Goal: Task Accomplishment & Management: Complete application form

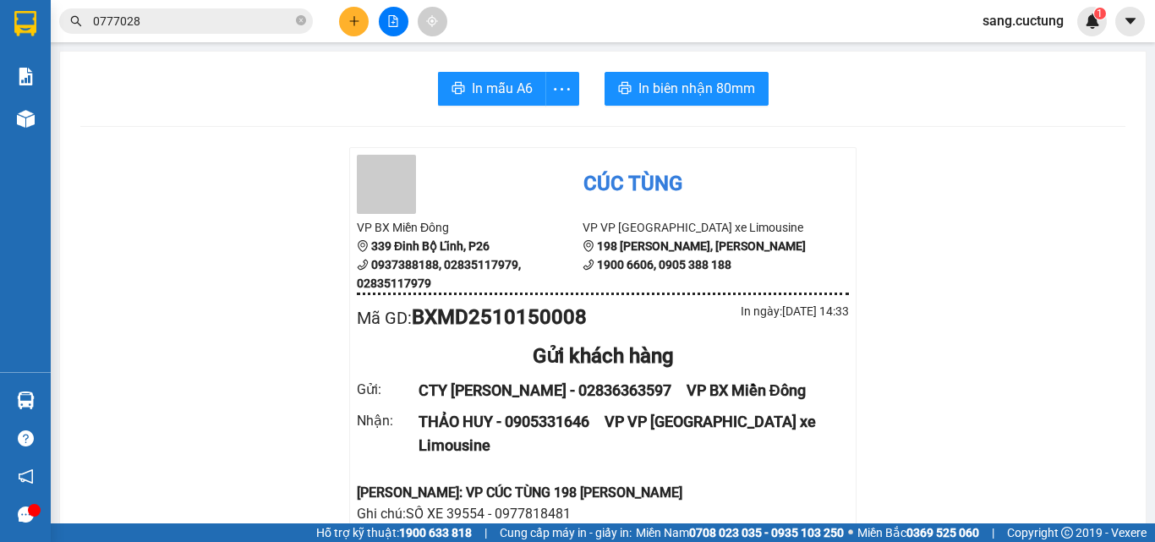
scroll to position [169, 0]
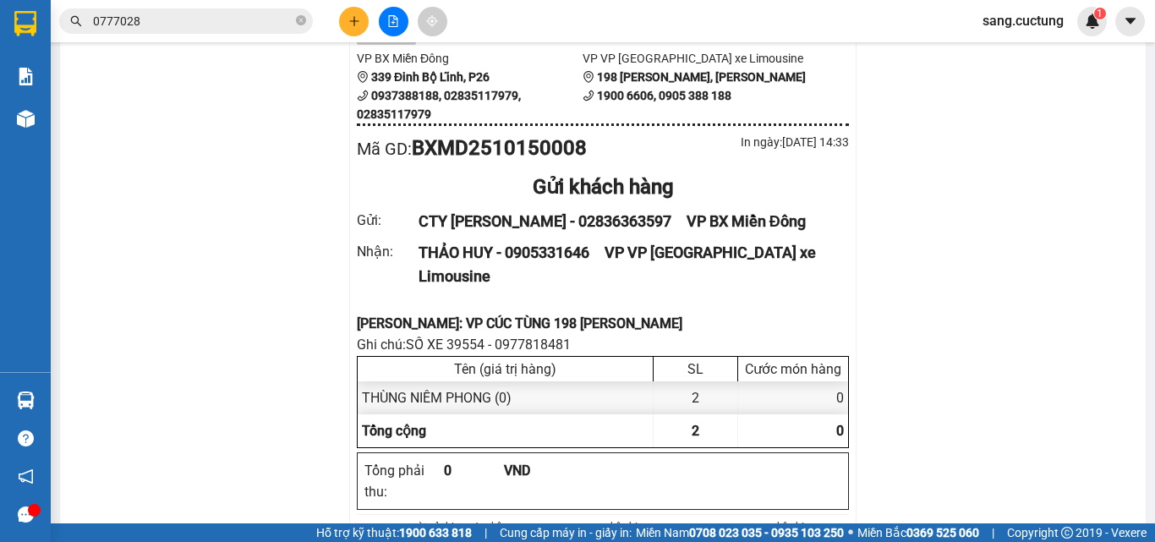
click at [336, 18] on div at bounding box center [393, 22] width 127 height 30
click at [356, 18] on icon "plus" at bounding box center [354, 21] width 12 height 12
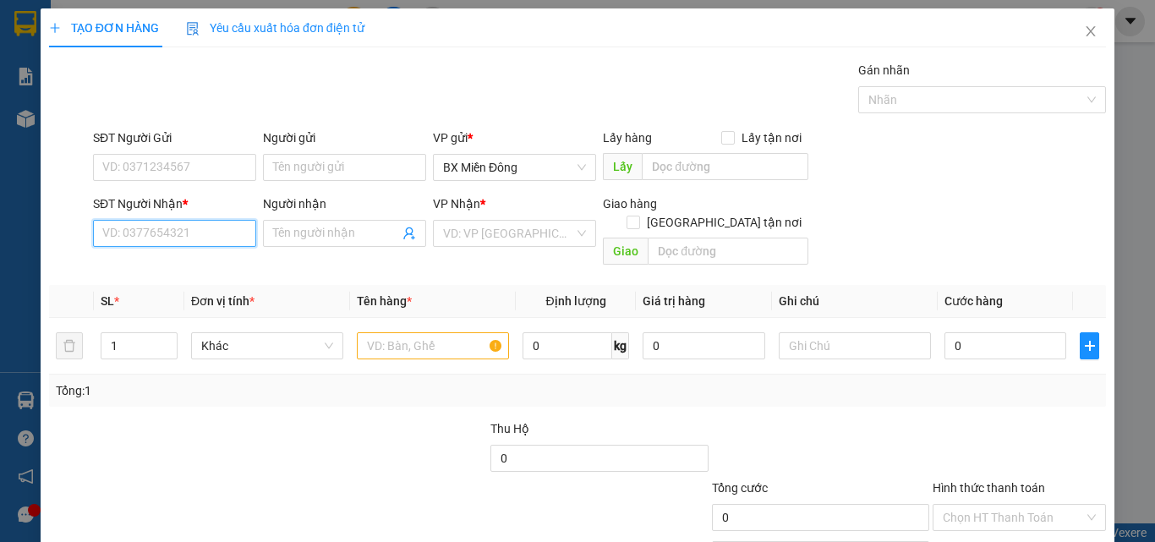
click at [134, 238] on input "SĐT Người Nhận *" at bounding box center [174, 233] width 163 height 27
type input "0389044529"
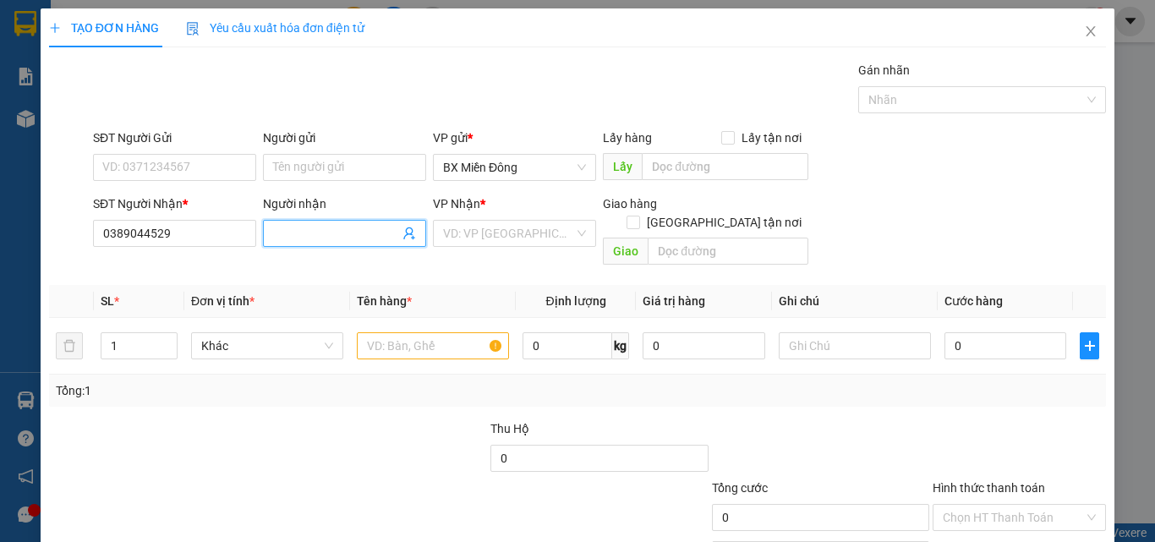
click at [321, 227] on input "Người nhận" at bounding box center [336, 233] width 126 height 19
type input "t"
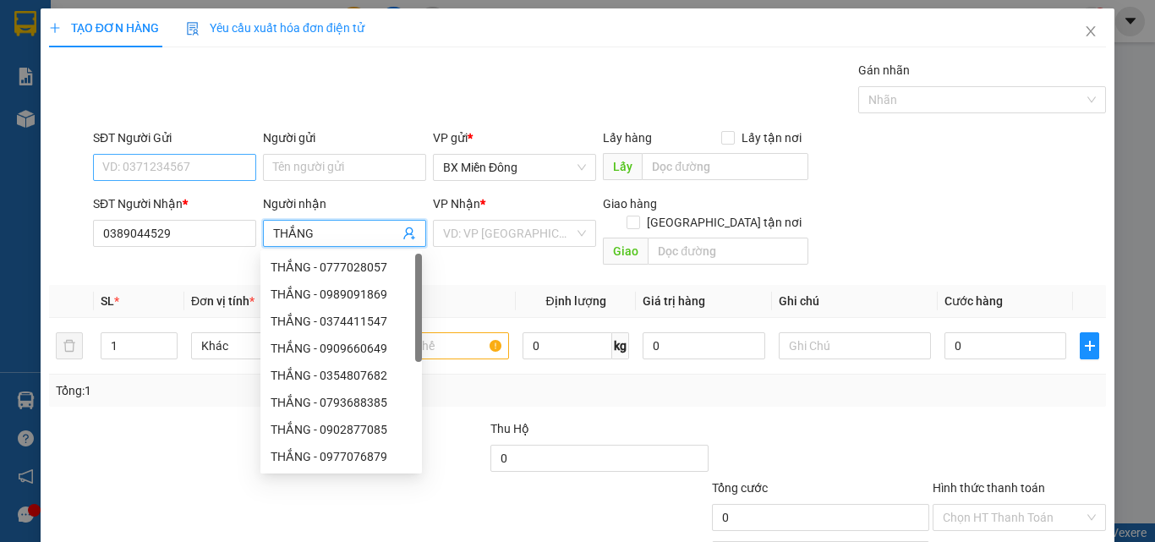
type input "THẮNG"
click at [195, 170] on input "SĐT Người Gửi" at bounding box center [174, 167] width 163 height 27
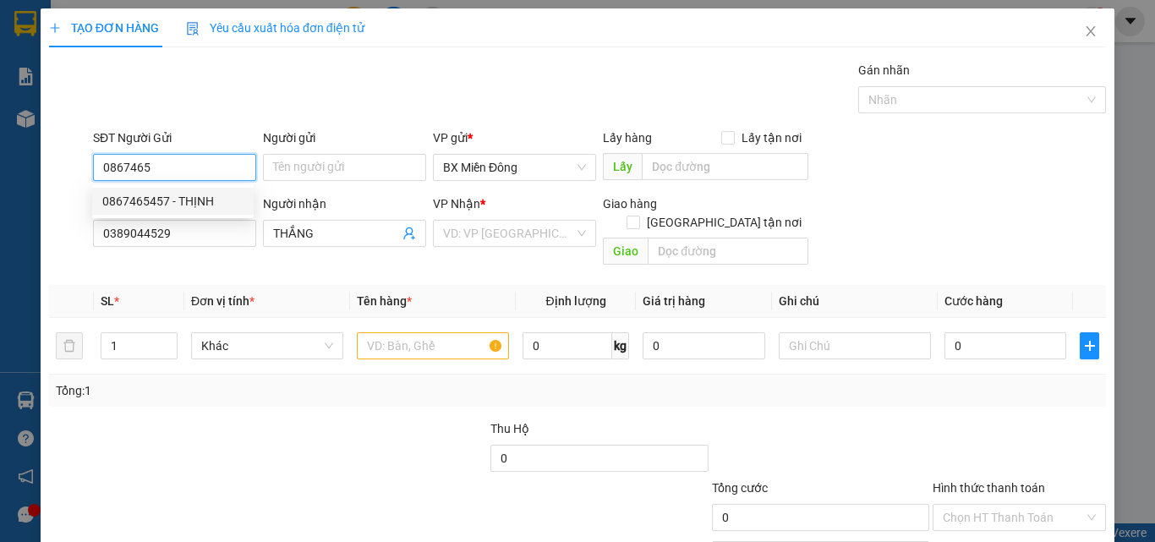
click at [147, 210] on div "0867465457 - THỊNH" at bounding box center [172, 201] width 141 height 19
type input "0867465457"
type input "THỊNH"
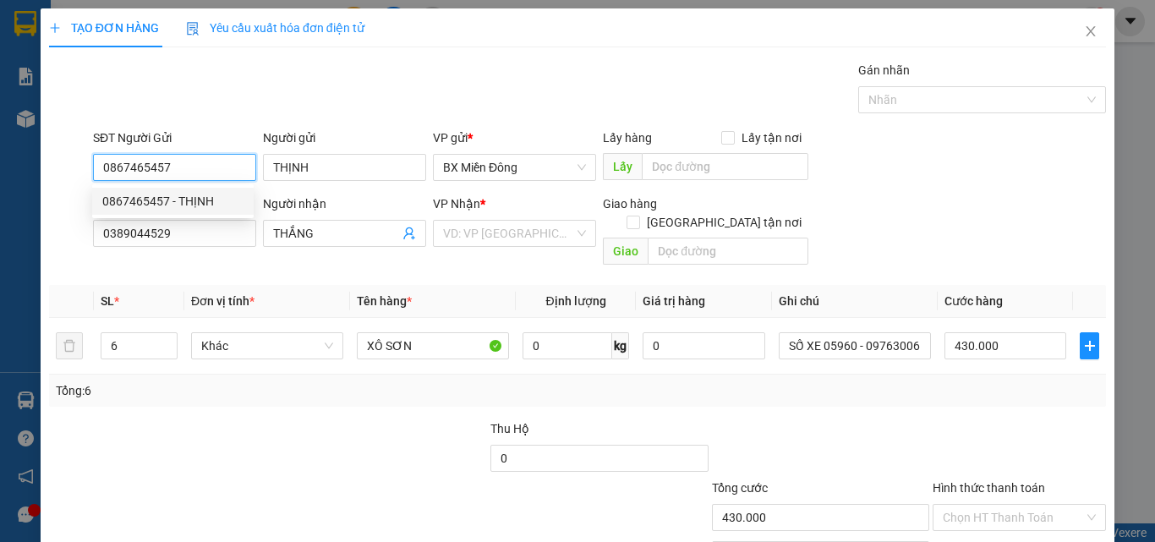
type input "430.000"
type input "0867465457"
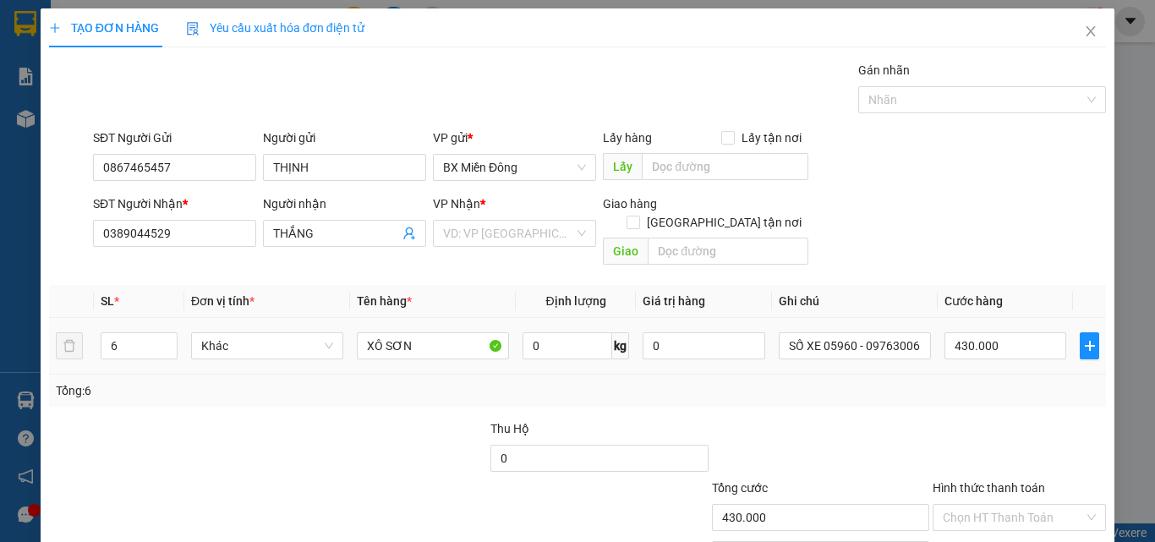
click at [437, 329] on div "XÔ SƠN" at bounding box center [433, 346] width 152 height 34
click at [408, 344] on td "XÔ SƠN" at bounding box center [433, 346] width 166 height 57
click at [407, 335] on input "XÔ SƠN" at bounding box center [433, 345] width 152 height 27
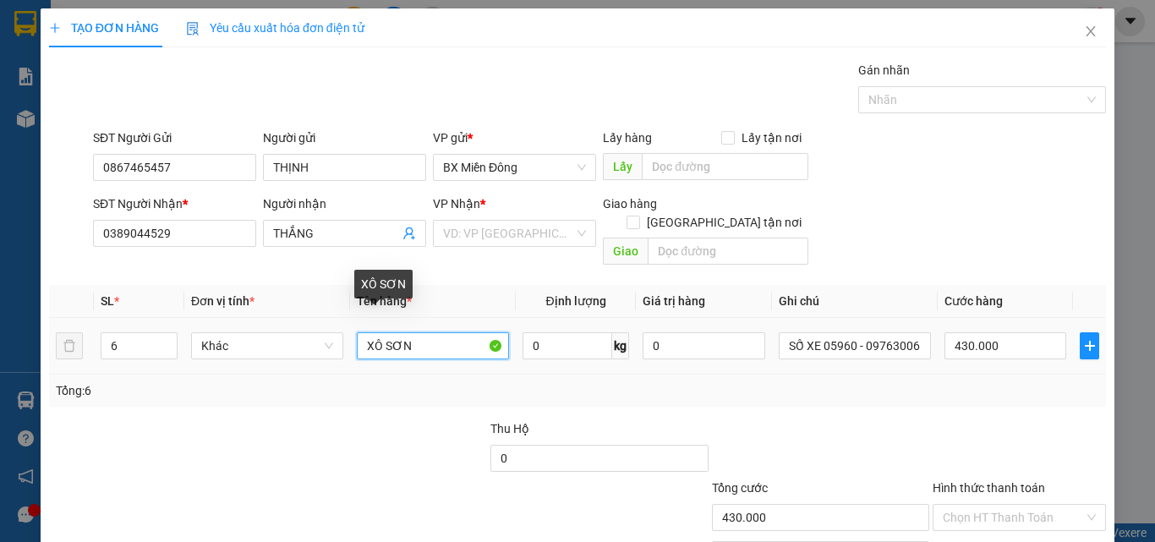
click at [407, 335] on input "XÔ SƠN" at bounding box center [433, 345] width 152 height 27
type input "5"
type input "THÙNG"
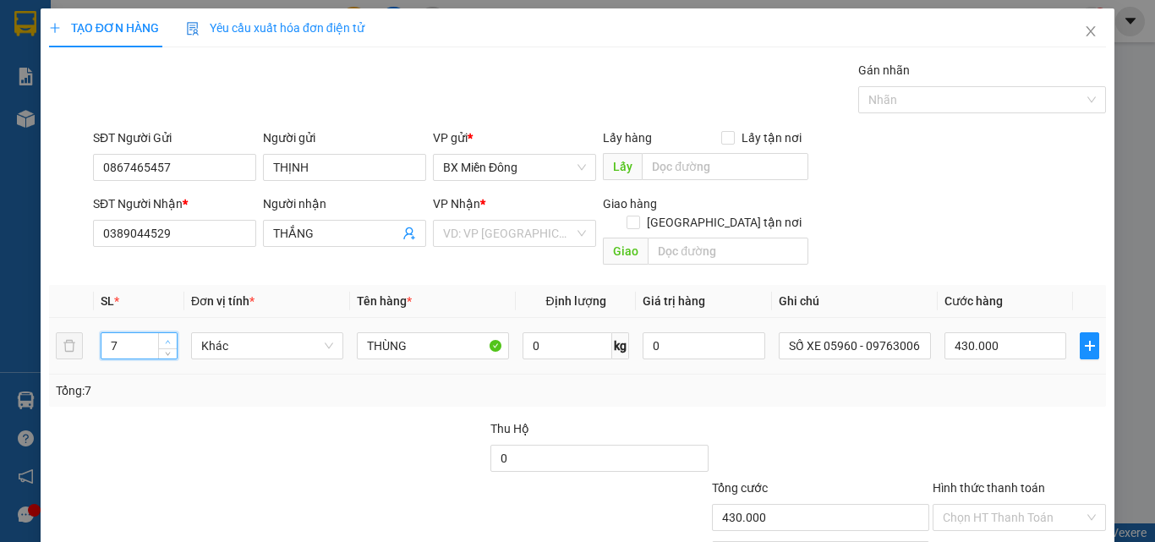
click at [166, 337] on span "up" at bounding box center [168, 342] width 10 height 10
click at [165, 343] on span "Decrease Value" at bounding box center [167, 350] width 19 height 15
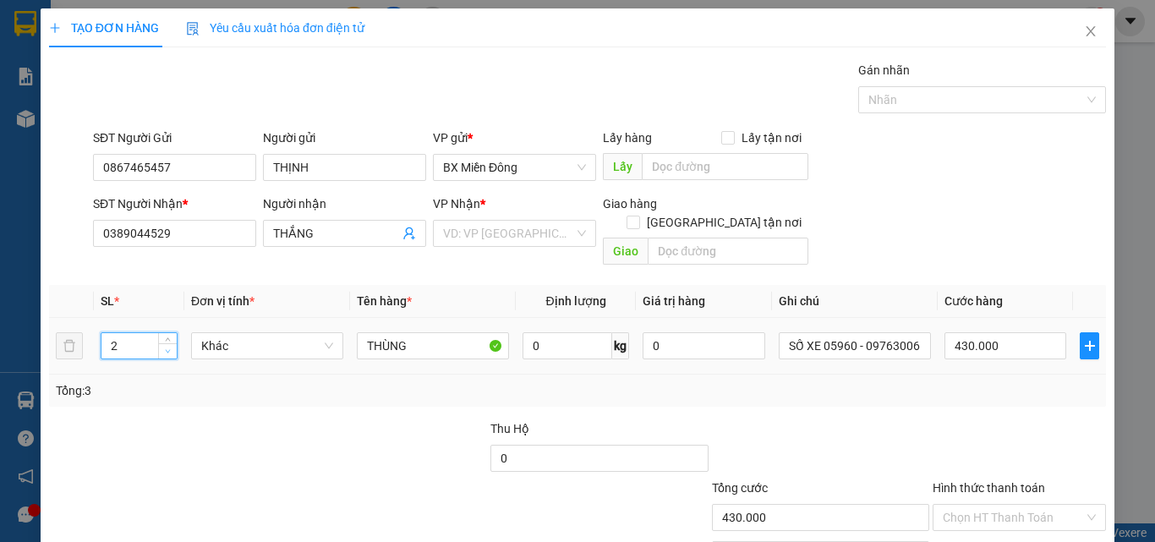
click at [165, 343] on span "Decrease Value" at bounding box center [167, 350] width 19 height 15
type input "1"
click at [165, 343] on span "Decrease Value" at bounding box center [167, 350] width 19 height 15
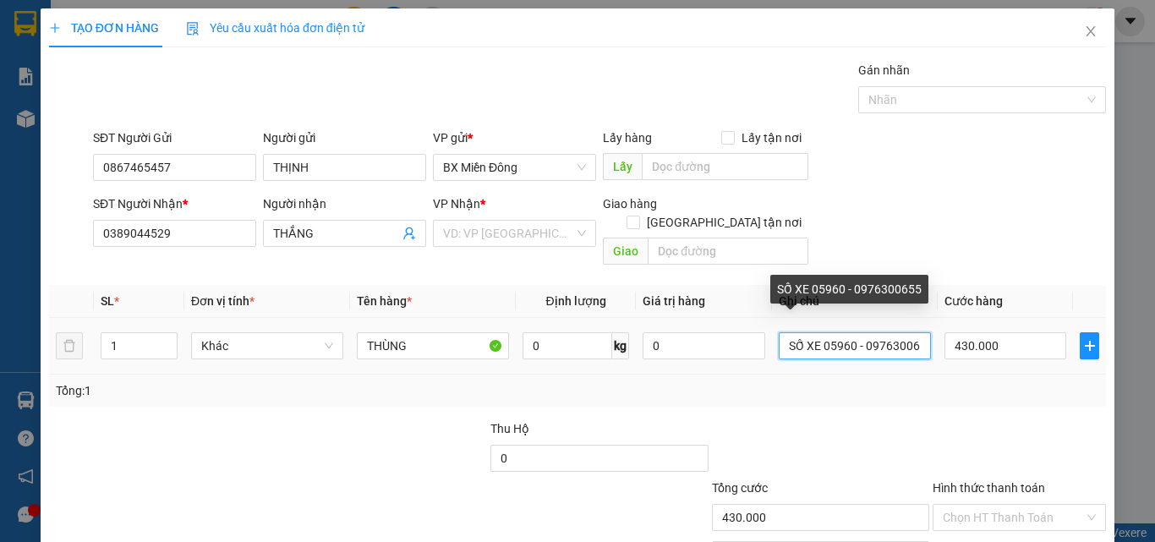
scroll to position [0, 11]
drag, startPoint x: 844, startPoint y: 336, endPoint x: 1022, endPoint y: 354, distance: 178.6
click at [1022, 354] on tr "1 Khác THÙNG 0 kg 0 SỐ XE 05960 - 0976300655 430.000" at bounding box center [577, 346] width 1057 height 57
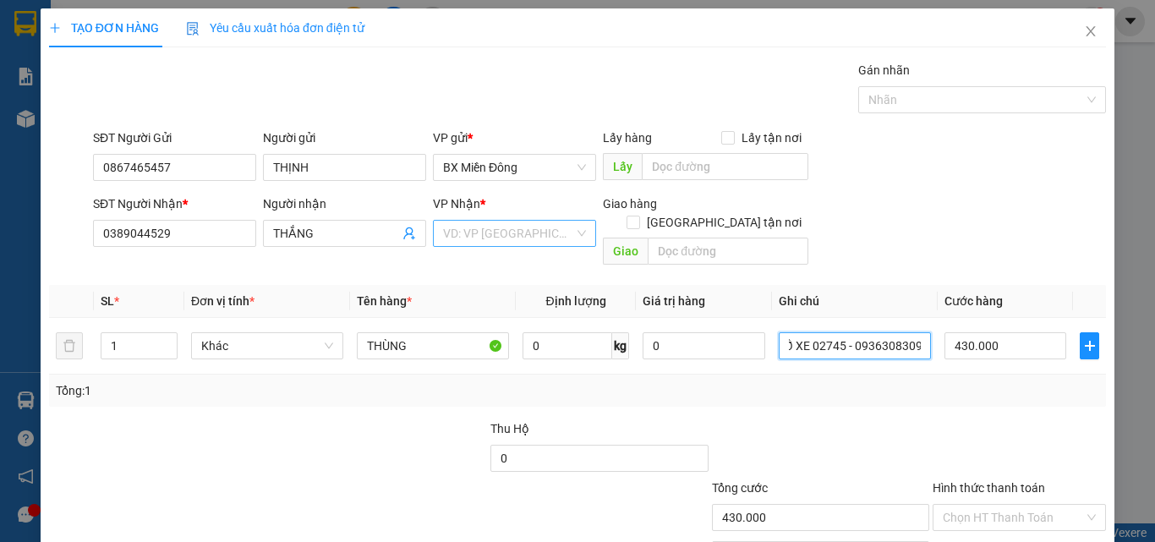
type input "SỐ XE 02745 - 0936308309"
click at [513, 241] on input "search" at bounding box center [508, 233] width 131 height 25
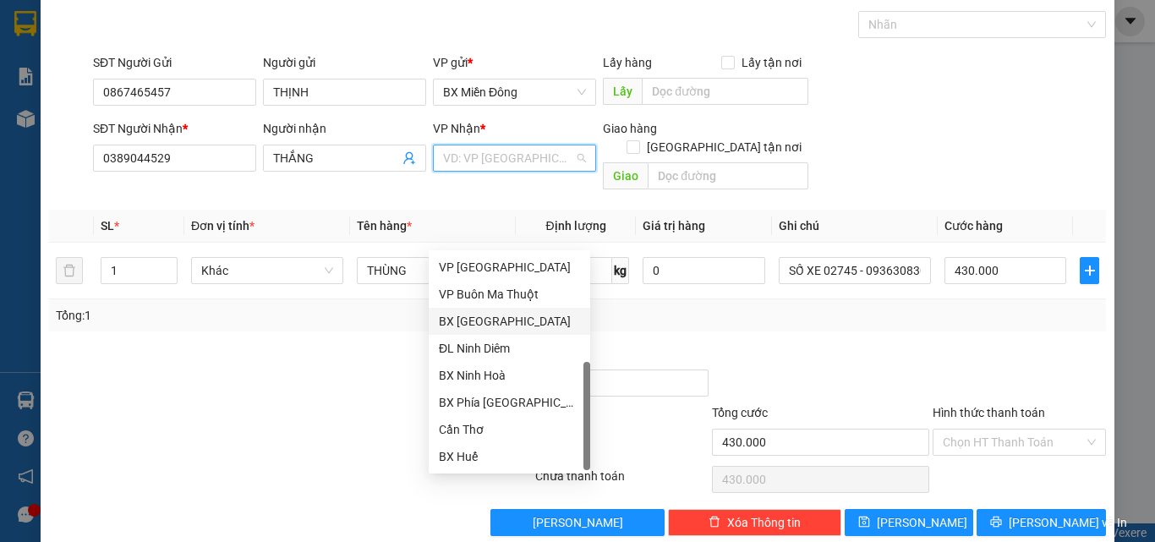
scroll to position [84, 0]
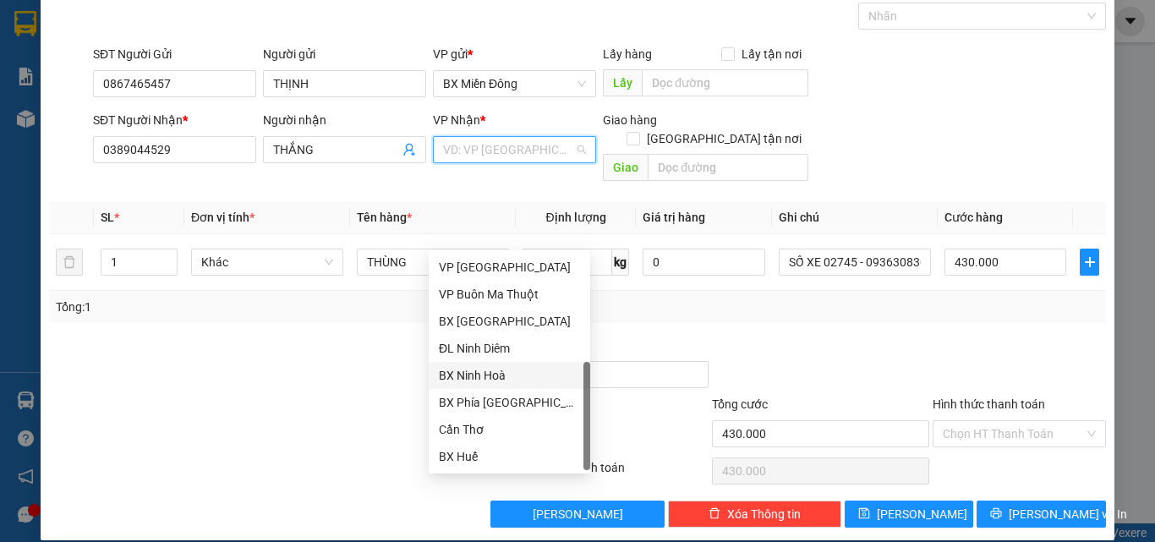
click at [506, 400] on div "BX Phía [GEOGRAPHIC_DATA]" at bounding box center [509, 402] width 141 height 19
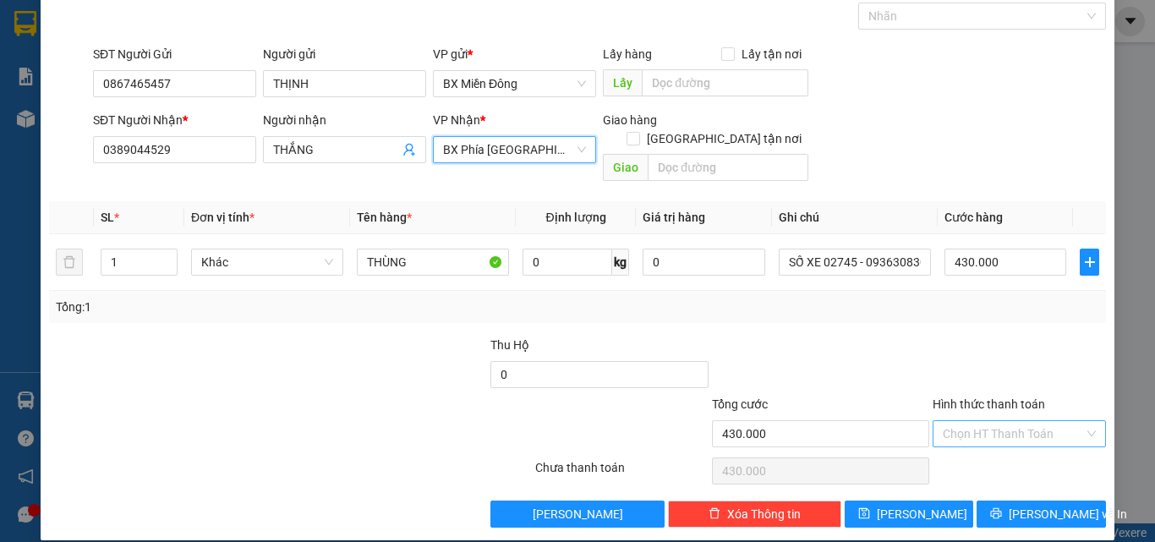
click at [971, 421] on input "Hình thức thanh toán" at bounding box center [1013, 433] width 141 height 25
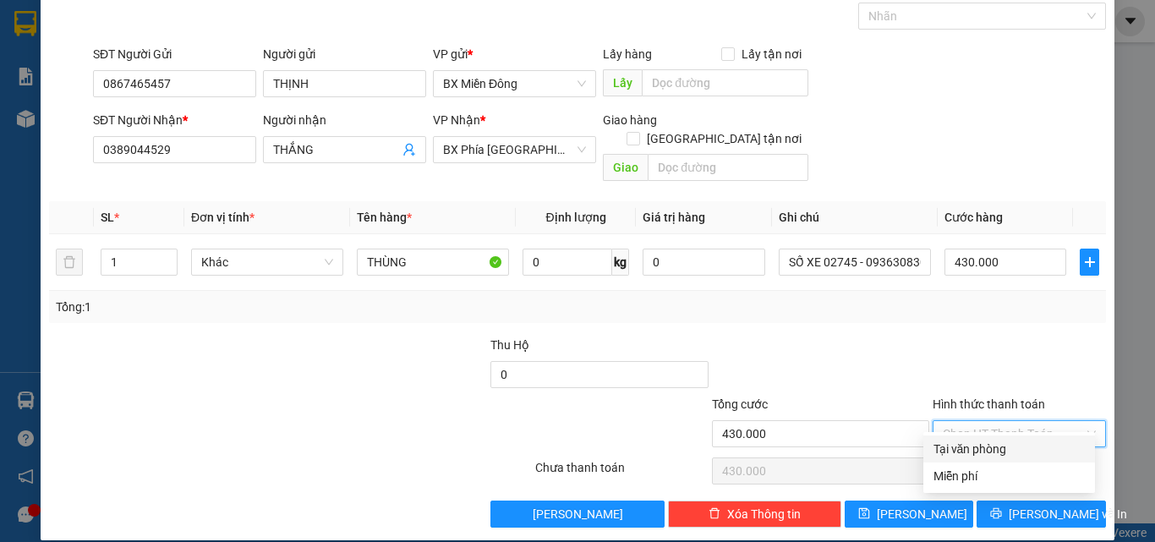
click at [978, 443] on div "Tại văn phòng" at bounding box center [1009, 449] width 151 height 19
type input "0"
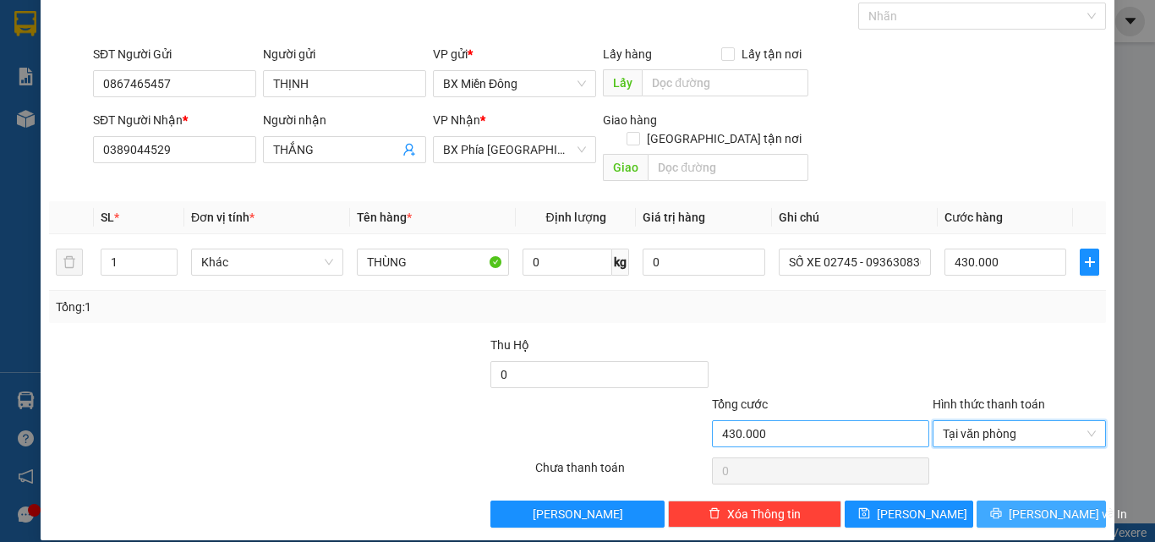
click at [1014, 501] on button "[PERSON_NAME] và In" at bounding box center [1041, 514] width 129 height 27
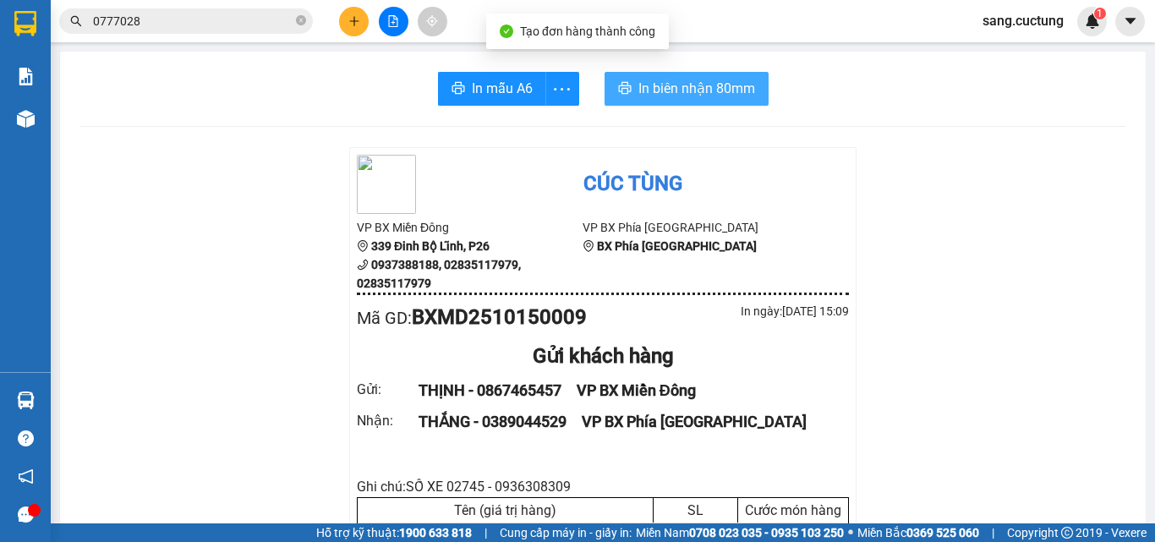
click at [632, 75] on button "In biên nhận 80mm" at bounding box center [687, 89] width 164 height 34
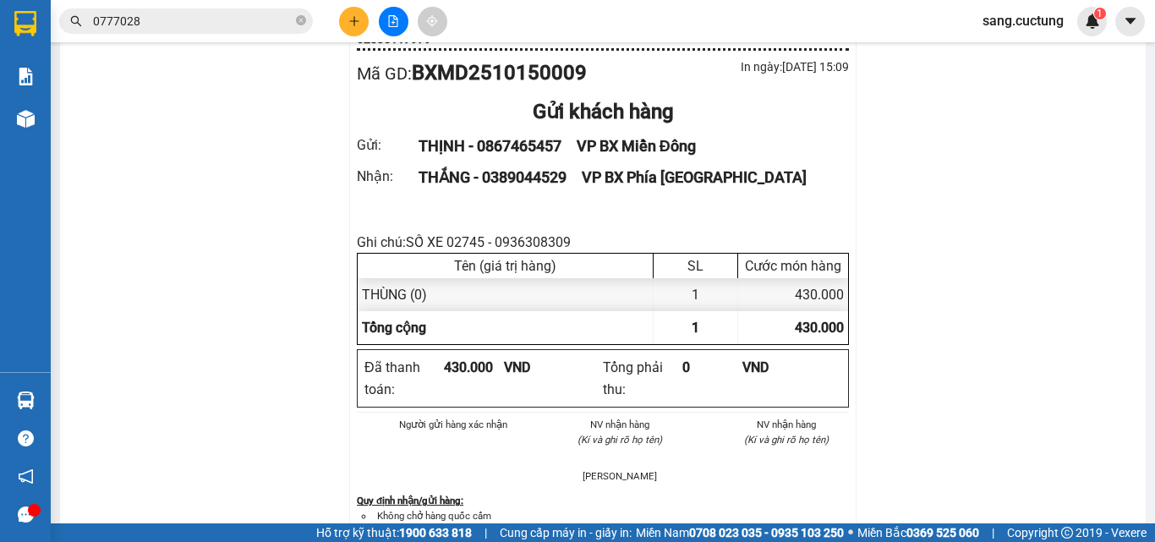
scroll to position [338, 0]
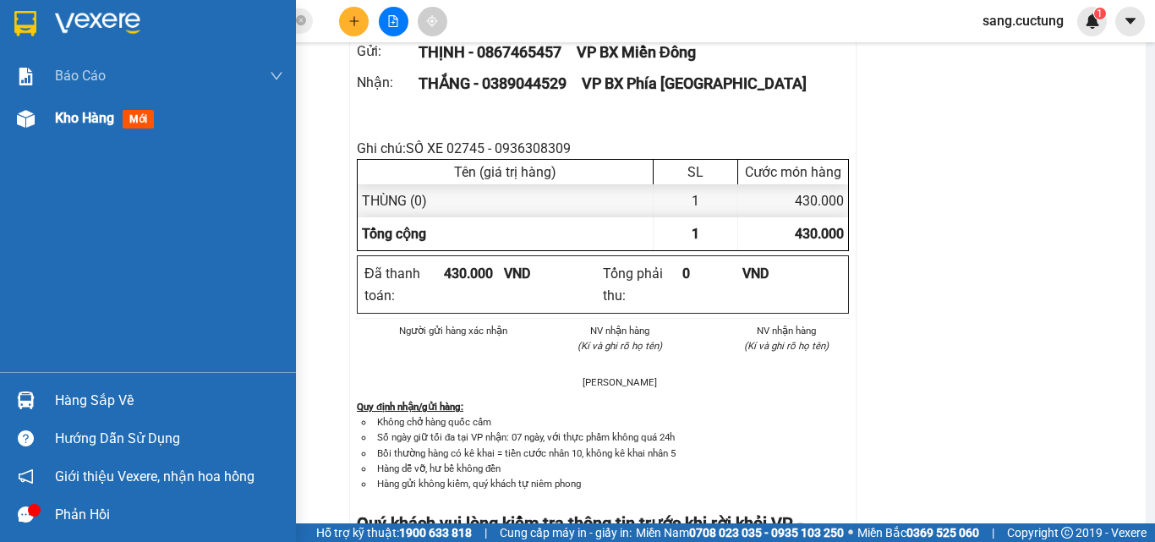
click at [29, 126] on img at bounding box center [26, 119] width 18 height 18
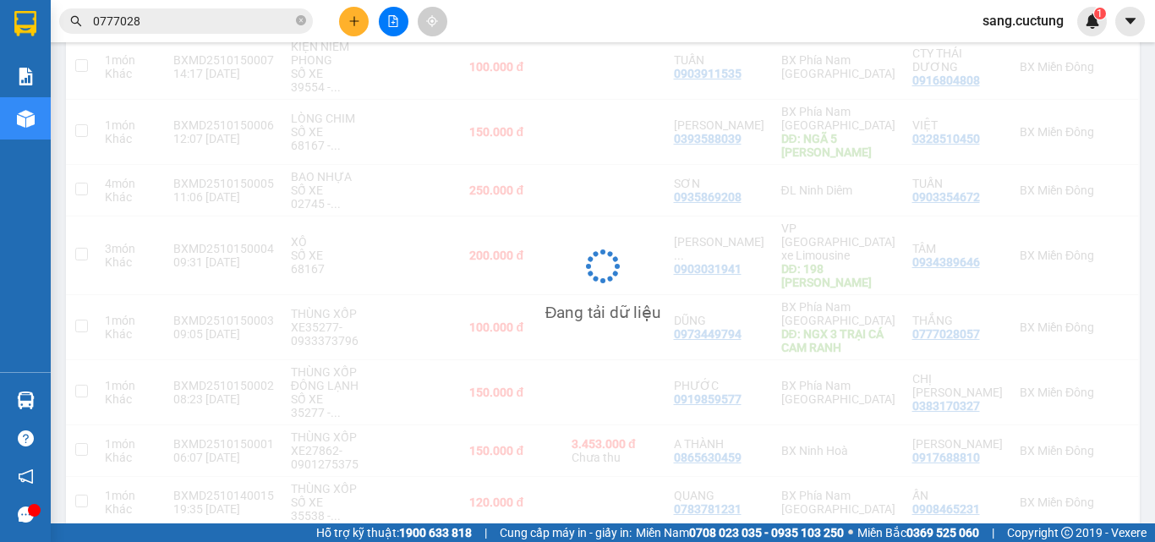
scroll to position [85, 0]
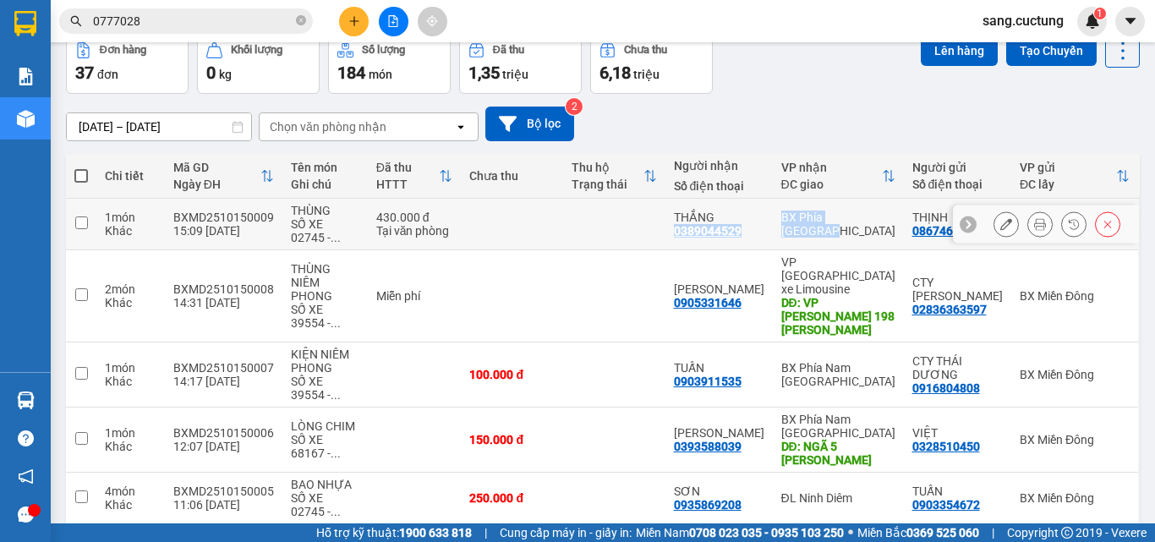
drag, startPoint x: 684, startPoint y: 227, endPoint x: 784, endPoint y: 238, distance: 100.4
click at [784, 238] on tr "1 món Khác BXMD2510150009 15:09 [DATE] THÙNG SỐ XE 02745 - ... 430.000 đ Tại vă…" at bounding box center [603, 225] width 1074 height 52
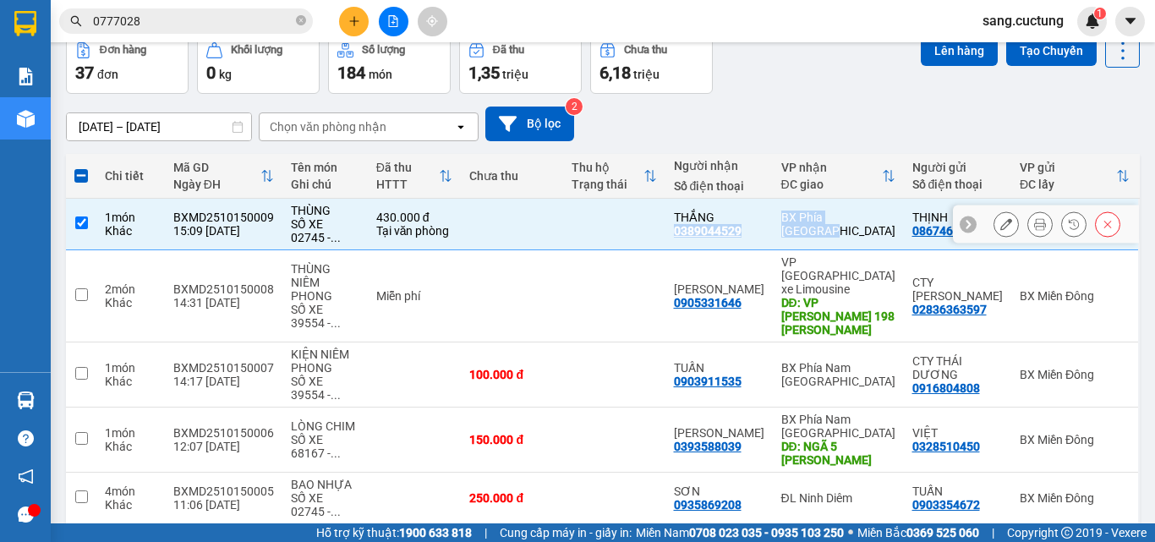
click at [757, 238] on td "THẮNG 0389044529" at bounding box center [719, 225] width 107 height 52
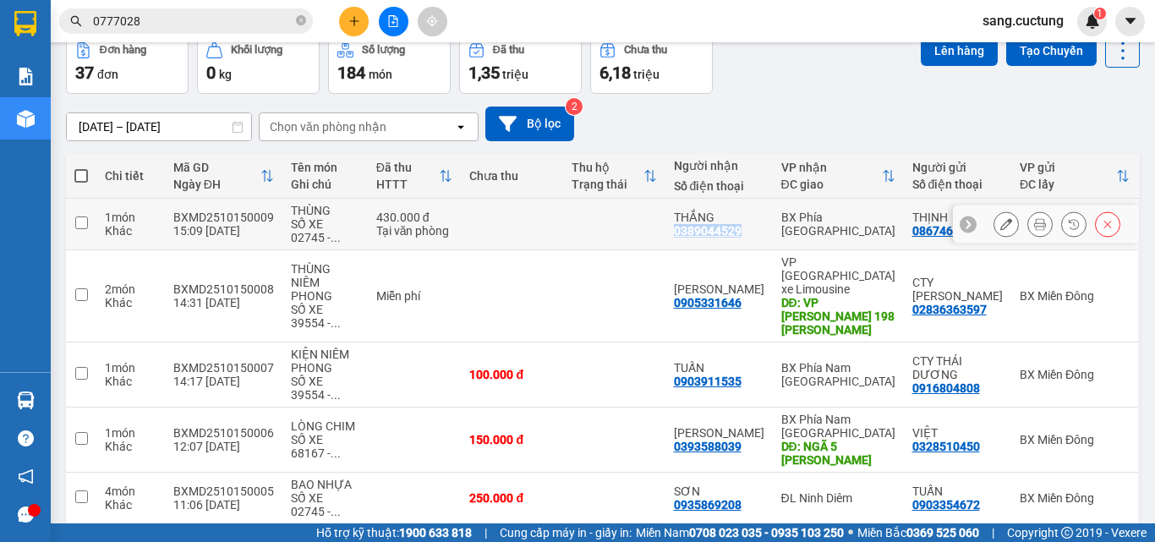
drag, startPoint x: 688, startPoint y: 238, endPoint x: 754, endPoint y: 236, distance: 66.8
click at [754, 236] on div "THẮNG 0389044529" at bounding box center [719, 224] width 90 height 27
checkbox input "true"
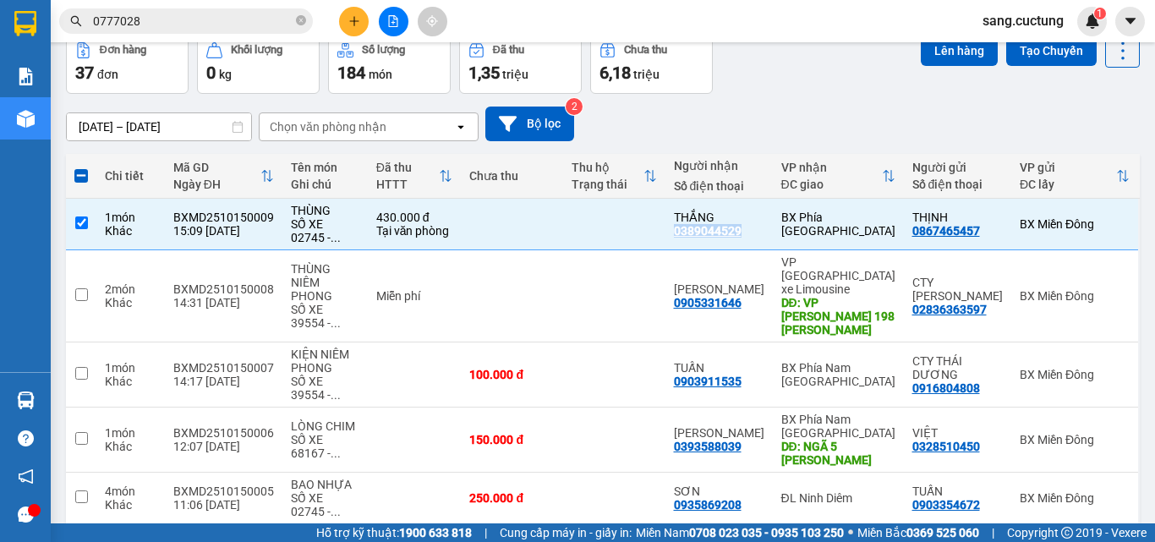
copy div "0389044529"
click at [352, 14] on button at bounding box center [354, 22] width 30 height 30
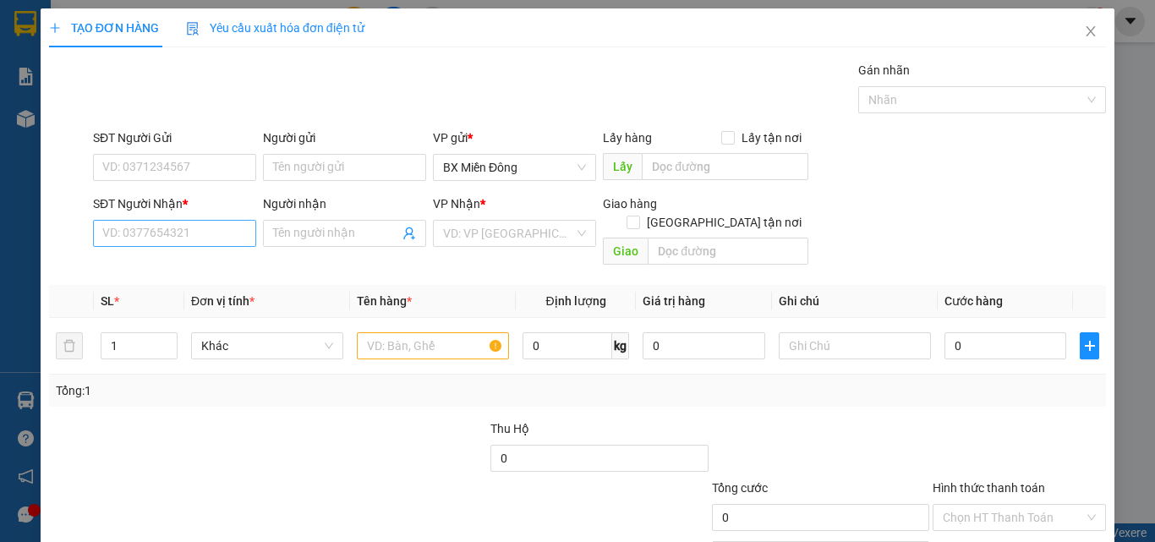
click at [183, 249] on div "SĐT Người Nhận * VD: 0377654321" at bounding box center [174, 223] width 163 height 59
click at [187, 241] on input "SĐT Người Nhận *" at bounding box center [174, 233] width 163 height 27
paste input "0389044529"
type input "0389044529"
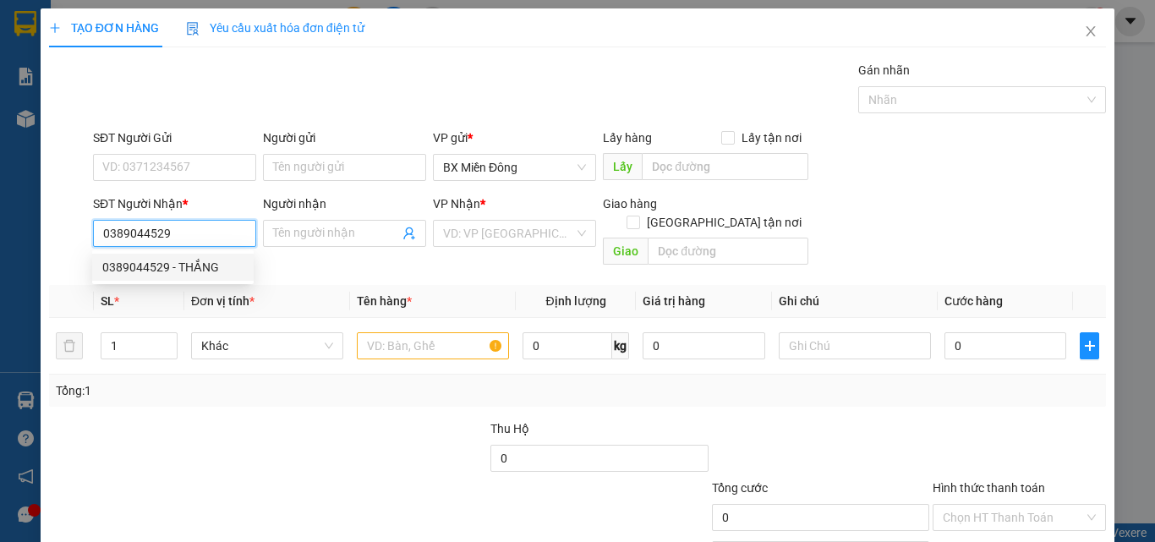
click at [181, 269] on div "0389044529 - THẮNG" at bounding box center [172, 267] width 141 height 19
type input "THẮNG"
type input "430.000"
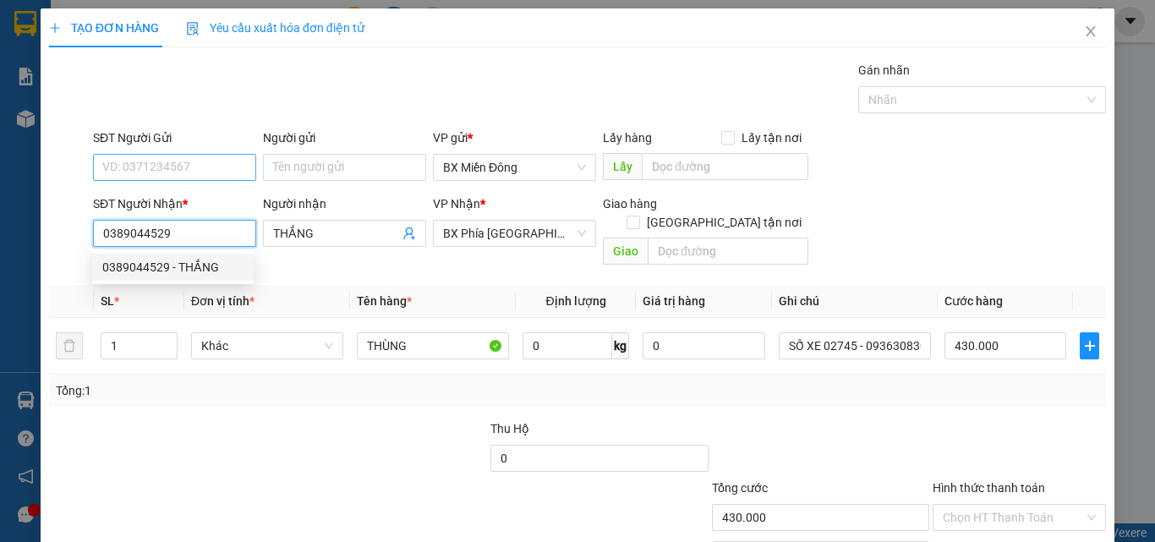
type input "0389044529"
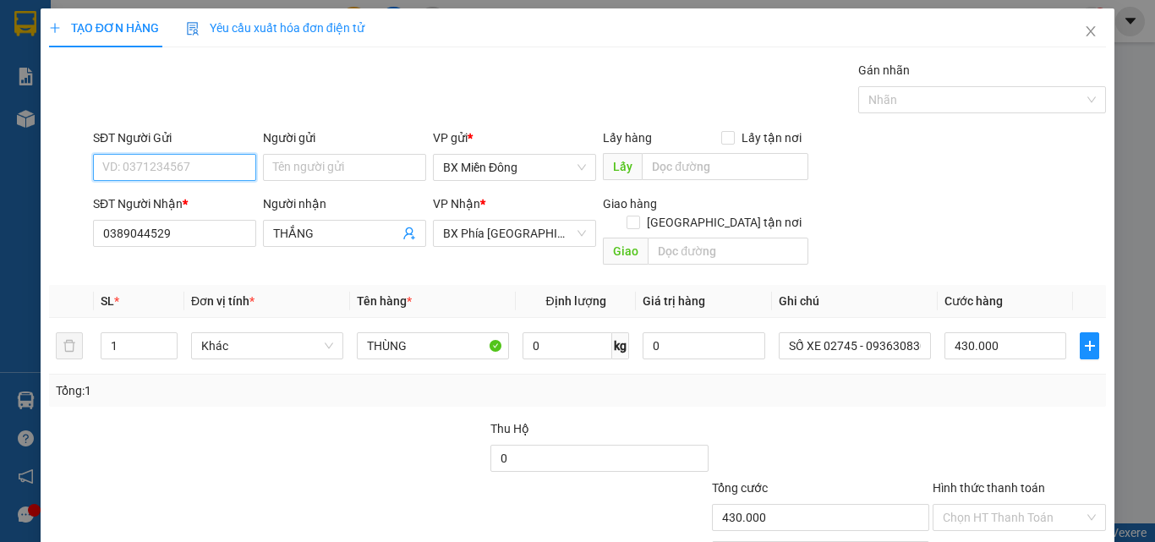
click at [163, 162] on input "SĐT Người Gửi" at bounding box center [174, 167] width 163 height 27
drag, startPoint x: 157, startPoint y: 199, endPoint x: 873, endPoint y: 274, distance: 719.4
click at [165, 200] on div "0867465457 - THỊNH" at bounding box center [172, 201] width 141 height 19
type input "0867465457"
type input "THỊNH"
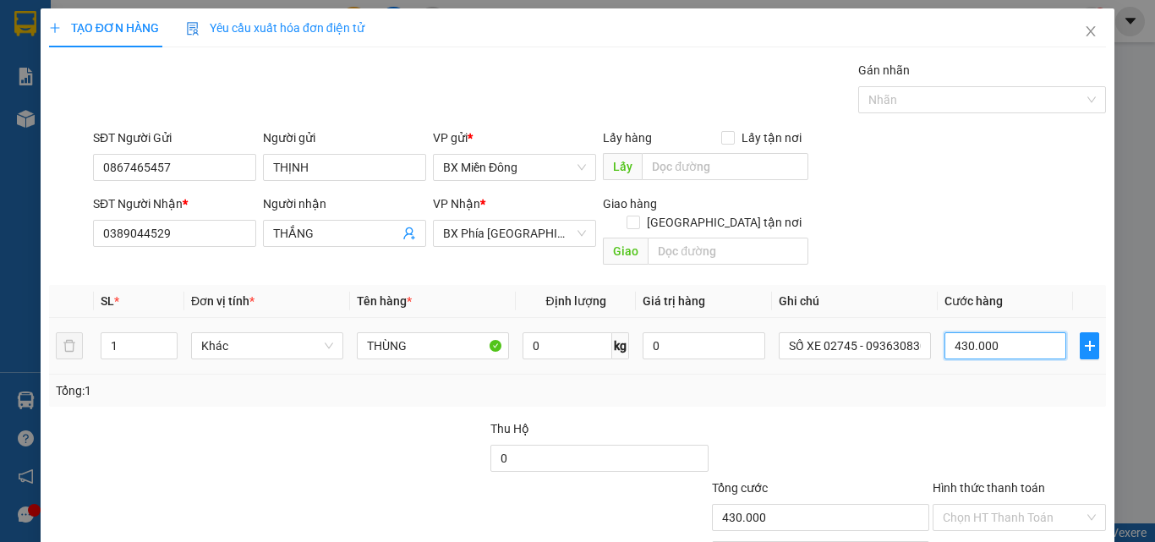
click at [973, 332] on input "430.000" at bounding box center [1006, 345] width 122 height 27
type input "8"
type input "80"
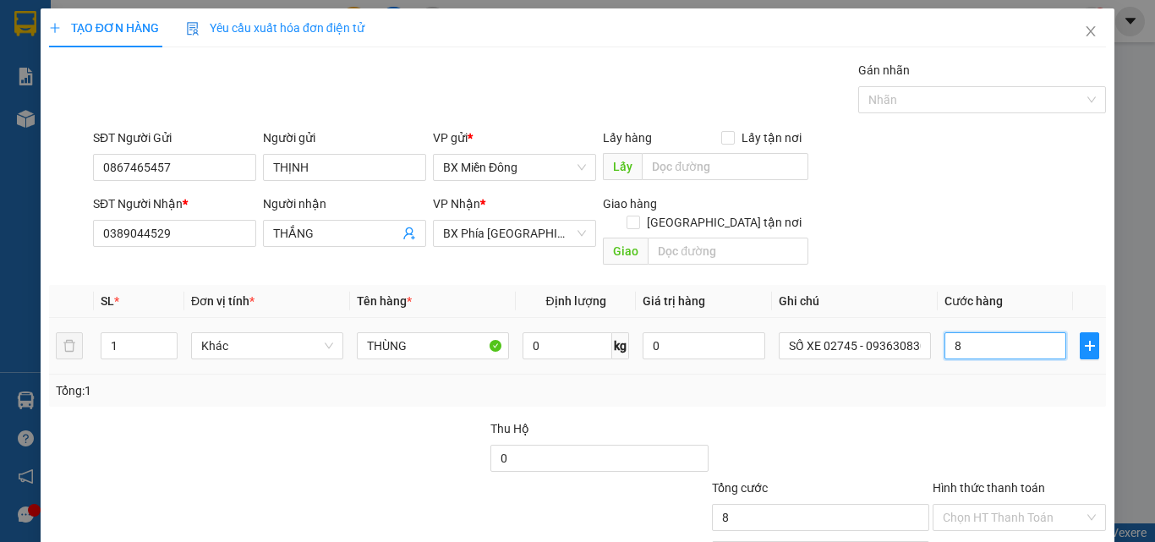
type input "80"
type input "80.000"
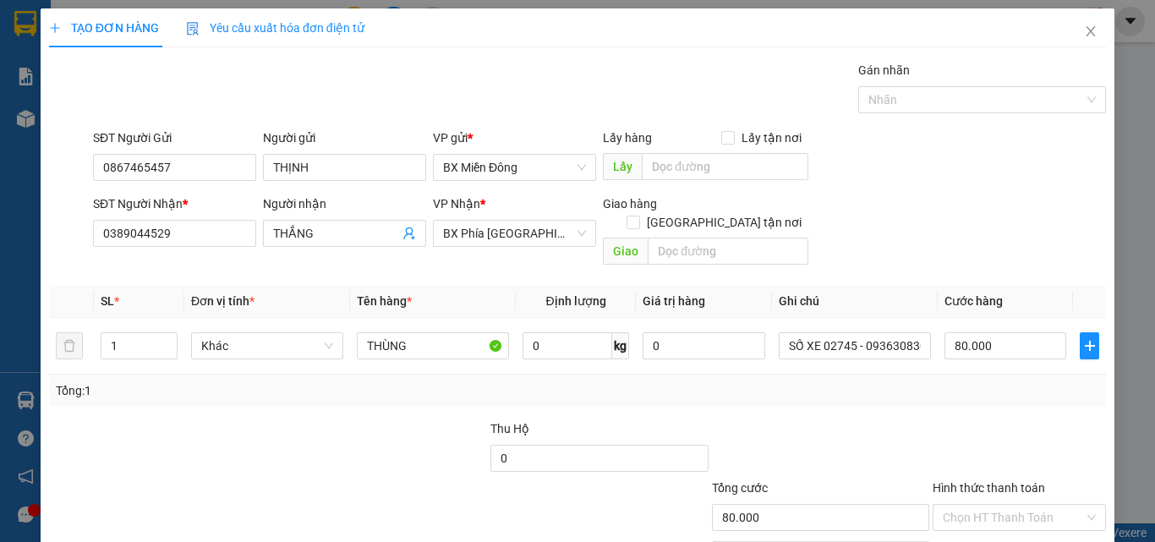
click at [985, 375] on div "Tổng: 1" at bounding box center [577, 391] width 1057 height 32
click at [978, 511] on input "Hình thức thanh toán" at bounding box center [1013, 517] width 141 height 25
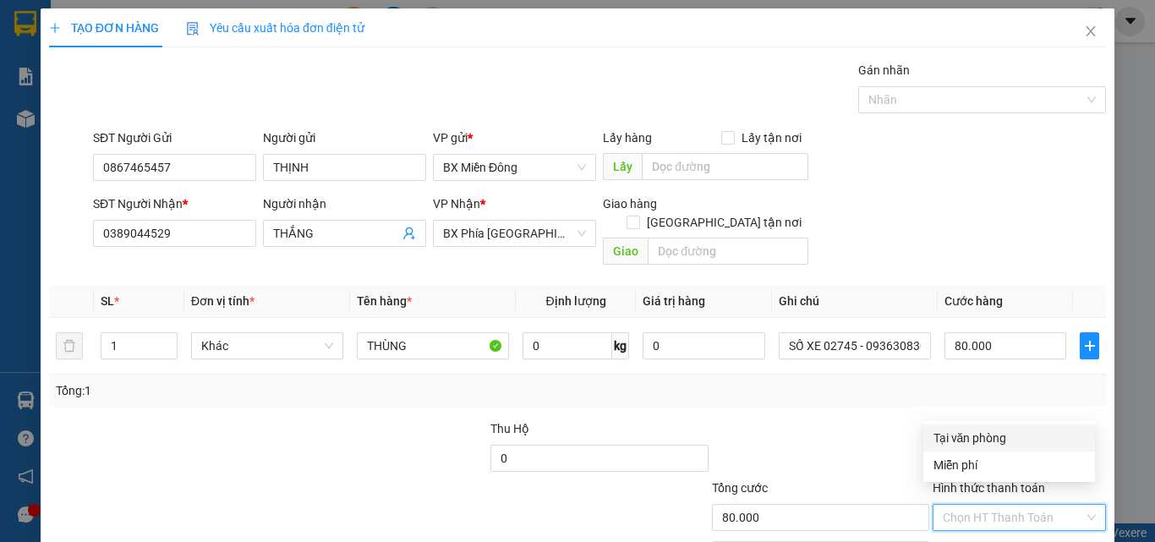
click at [976, 444] on div "Tại văn phòng" at bounding box center [1009, 438] width 151 height 19
type input "0"
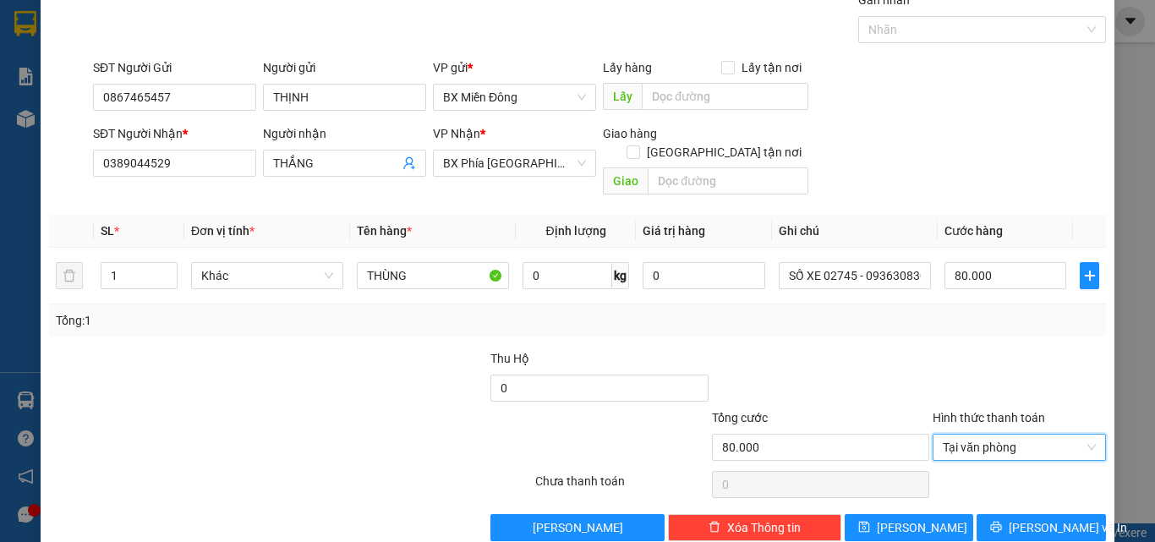
scroll to position [84, 0]
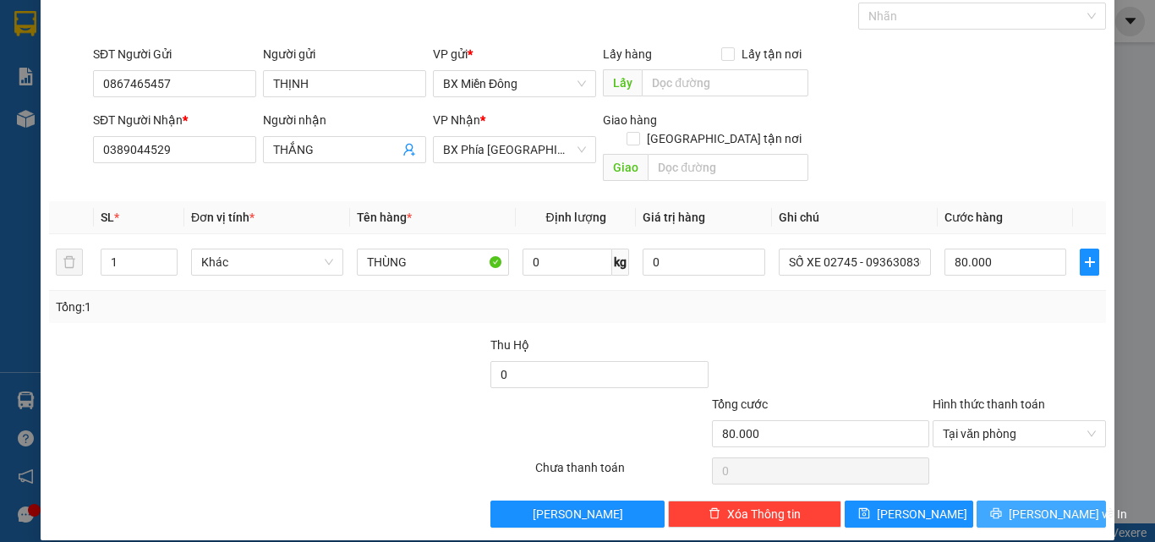
click at [1021, 505] on span "[PERSON_NAME] và In" at bounding box center [1068, 514] width 118 height 19
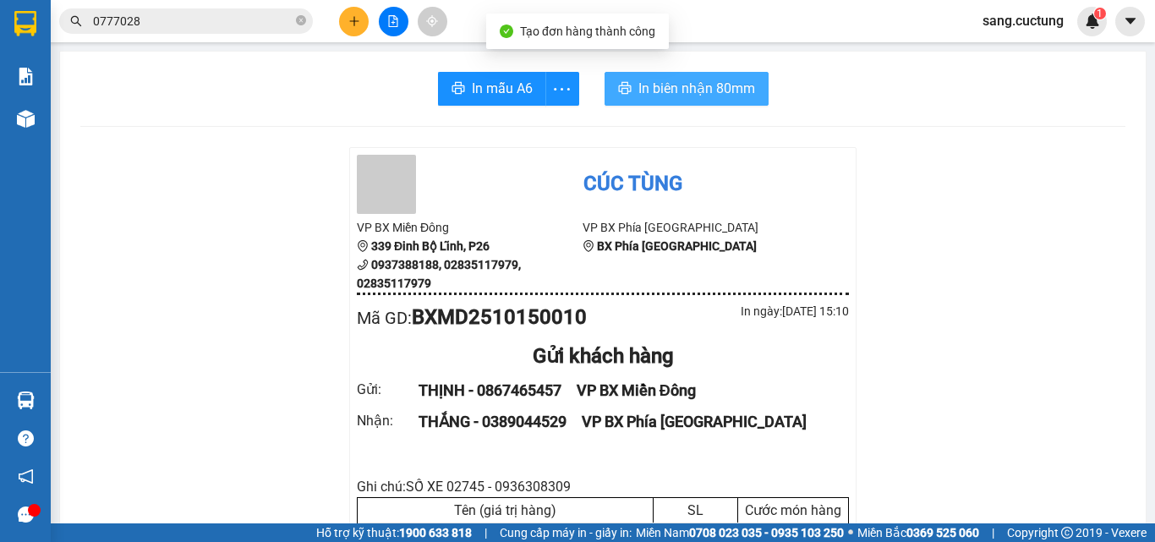
click at [705, 99] on span "In biên nhận 80mm" at bounding box center [696, 88] width 117 height 21
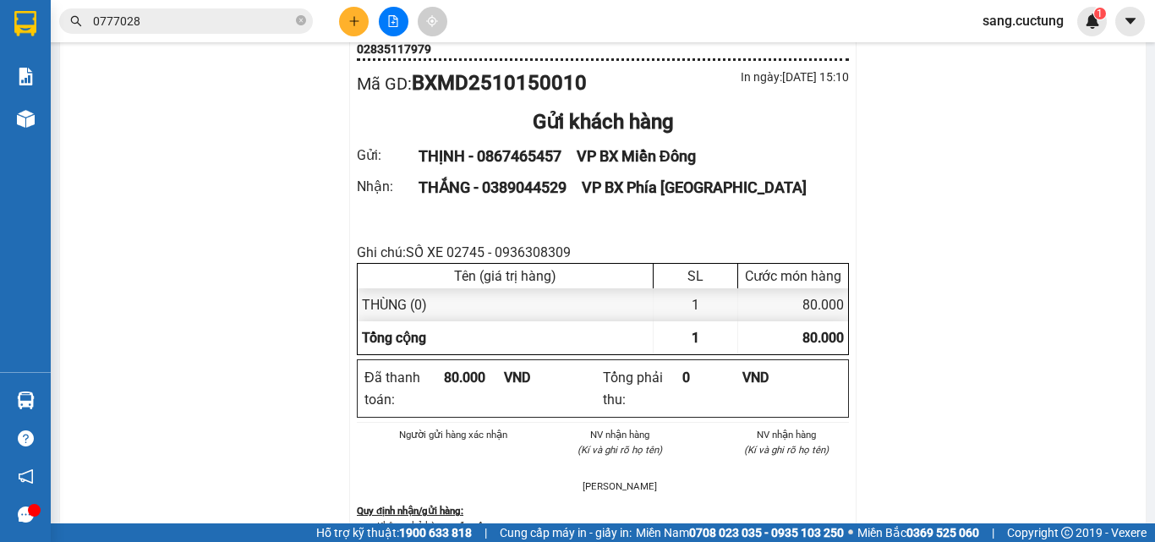
scroll to position [230, 0]
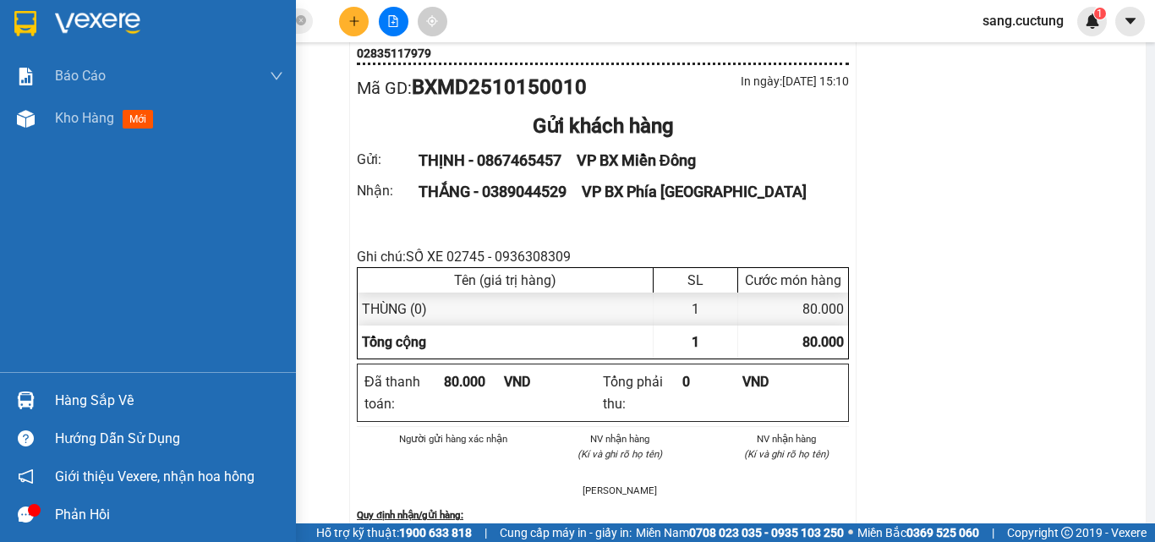
click at [64, 145] on div "Báo cáo Báo cáo dòng tiền (nhân viên) Doanh số tạo đơn theo VP gửi (nhân viên) …" at bounding box center [148, 213] width 296 height 317
click at [67, 126] on span "Kho hàng" at bounding box center [84, 118] width 59 height 16
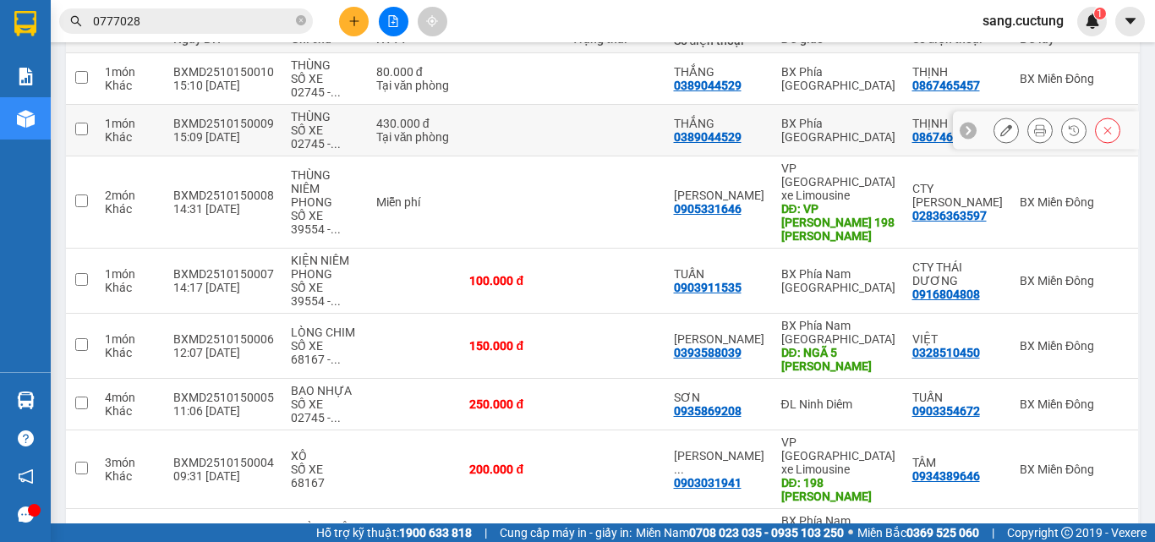
click at [1102, 132] on icon at bounding box center [1108, 130] width 12 height 12
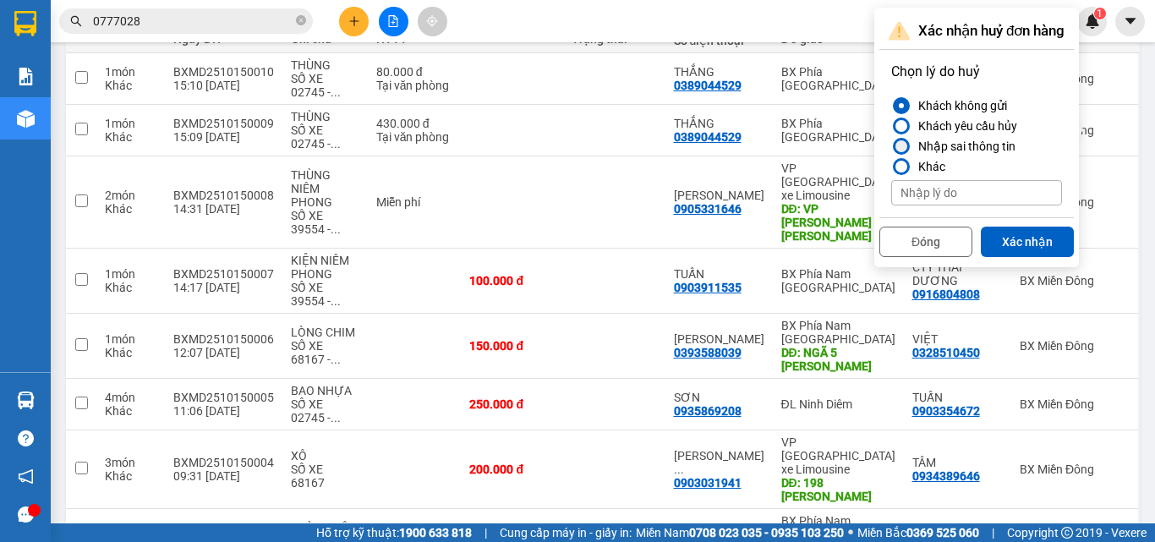
click at [959, 145] on div "Nhập sai thông tin" at bounding box center [964, 146] width 104 height 20
click at [891, 146] on input "Nhập sai thông tin" at bounding box center [891, 146] width 0 height 0
click at [1021, 240] on button "Xác nhận" at bounding box center [1027, 242] width 93 height 30
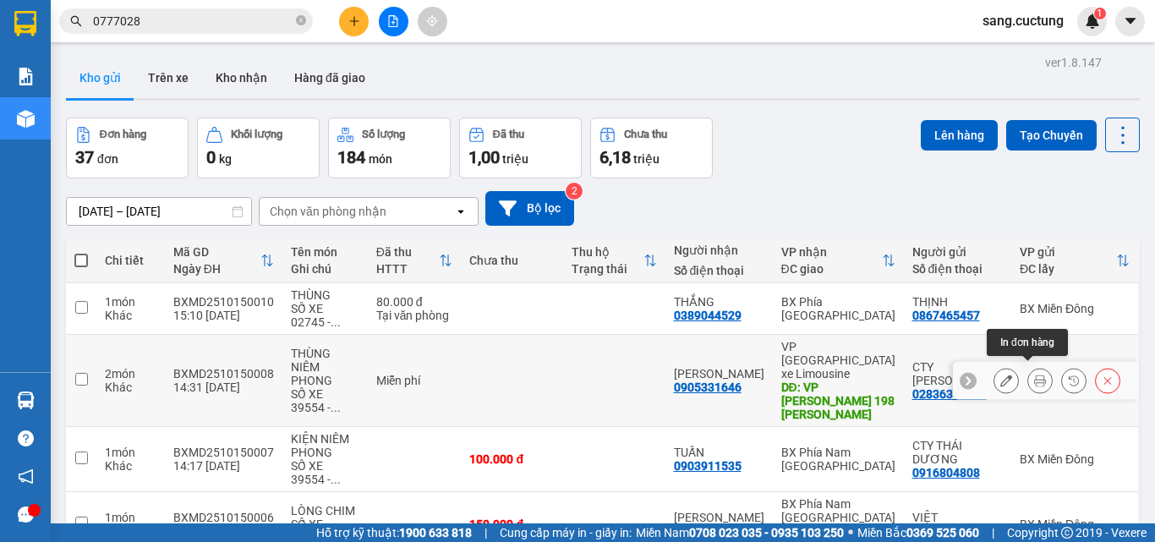
click at [1030, 367] on button at bounding box center [1040, 381] width 24 height 30
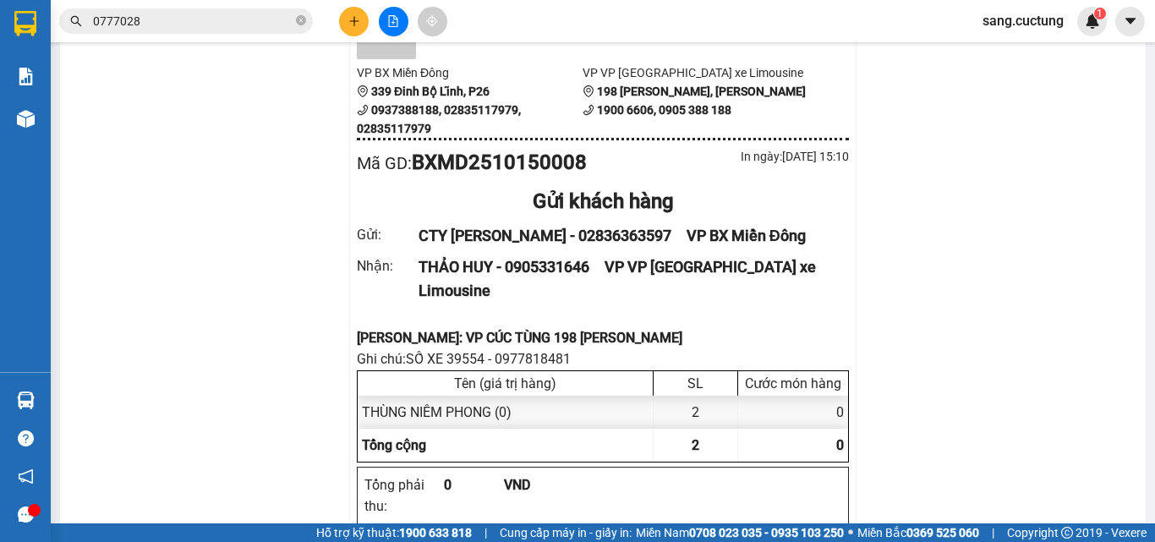
scroll to position [169, 0]
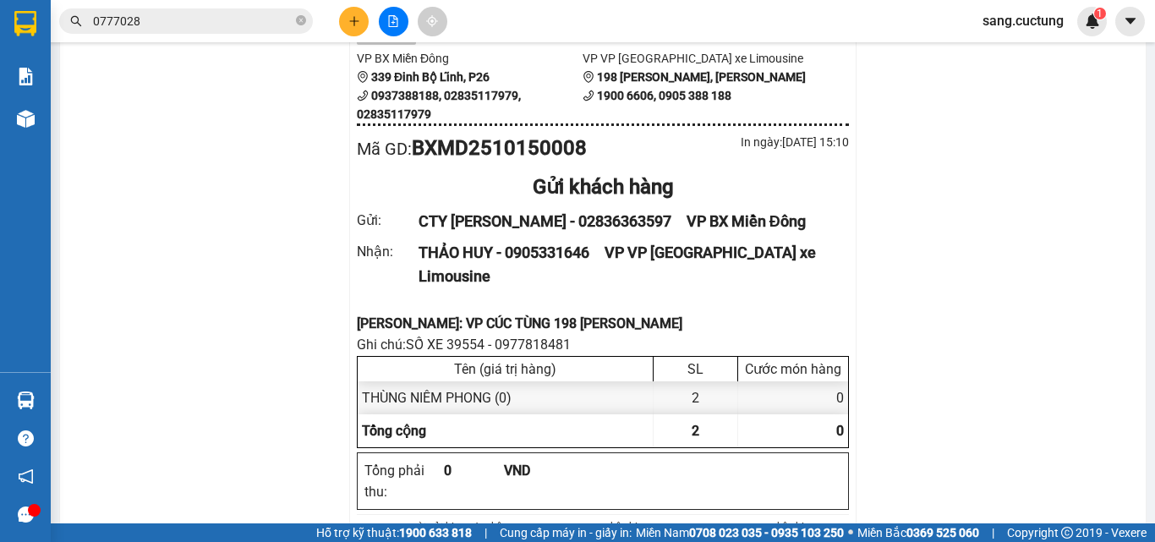
click at [365, 20] on button at bounding box center [354, 22] width 30 height 30
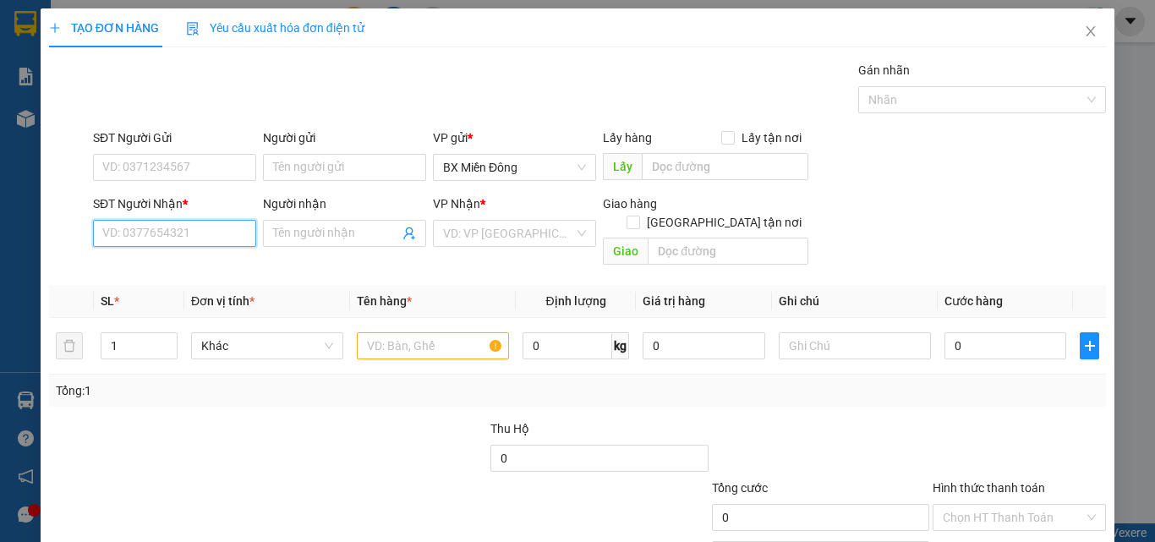
click at [153, 245] on input "SĐT Người Nhận *" at bounding box center [174, 233] width 163 height 27
type input "7"
type input "0794693841"
click at [310, 233] on input "Người nhận" at bounding box center [336, 233] width 126 height 19
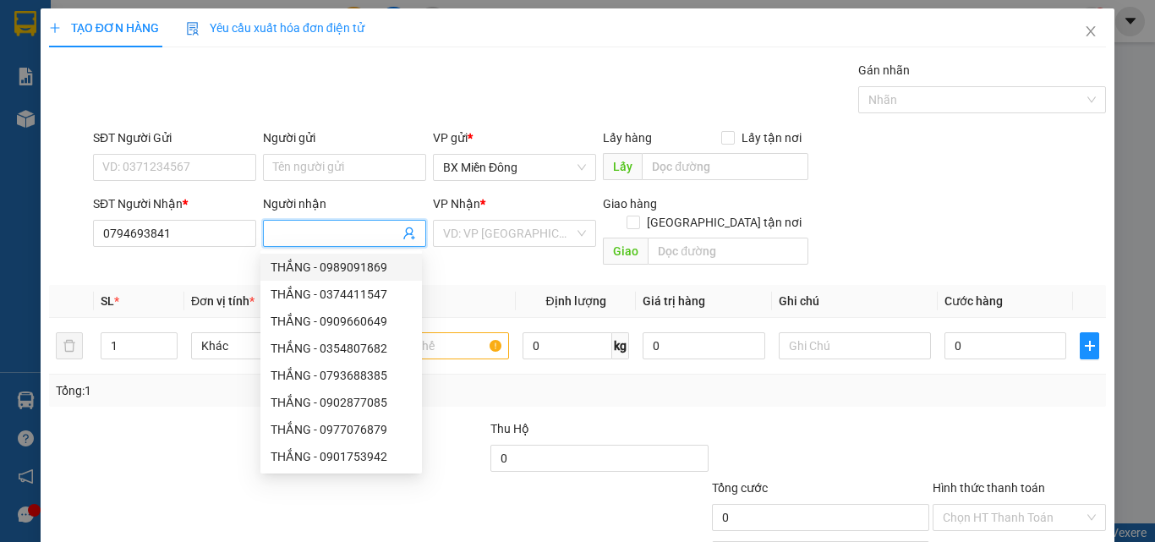
type input "P"
click at [319, 225] on input "PHƯỢNG" at bounding box center [336, 233] width 126 height 19
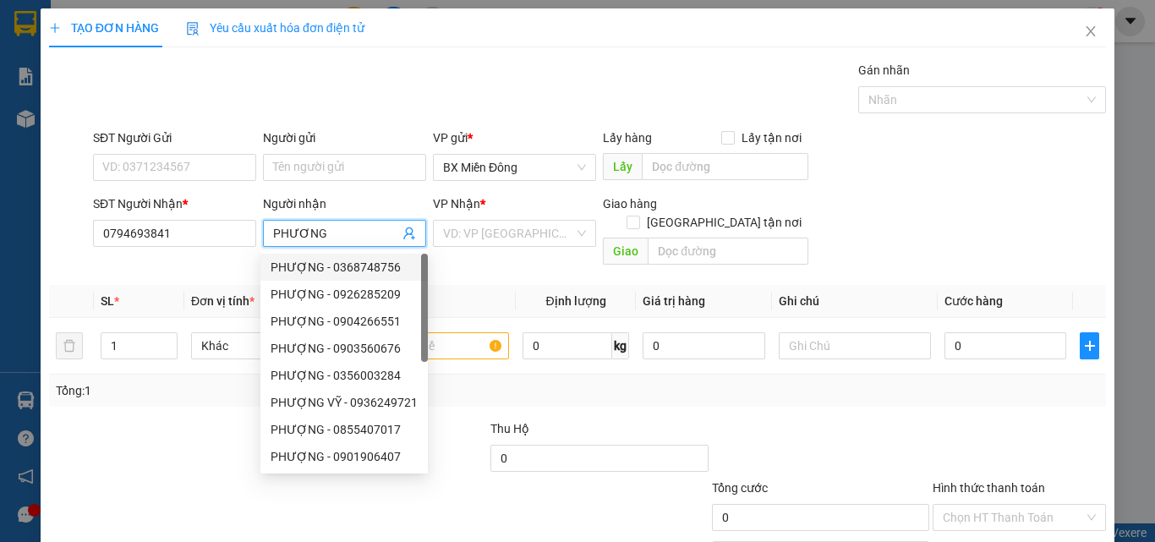
type input "PHƯƠNG"
click at [531, 247] on div "VP Nhận * VD: VP [GEOGRAPHIC_DATA]" at bounding box center [514, 223] width 163 height 59
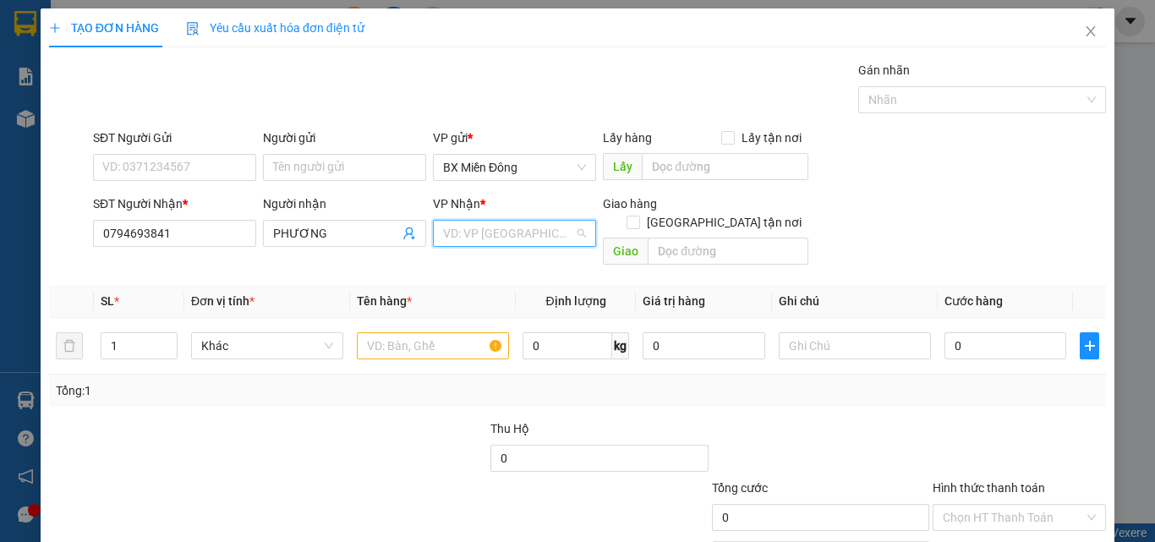
click at [540, 242] on input "search" at bounding box center [508, 233] width 131 height 25
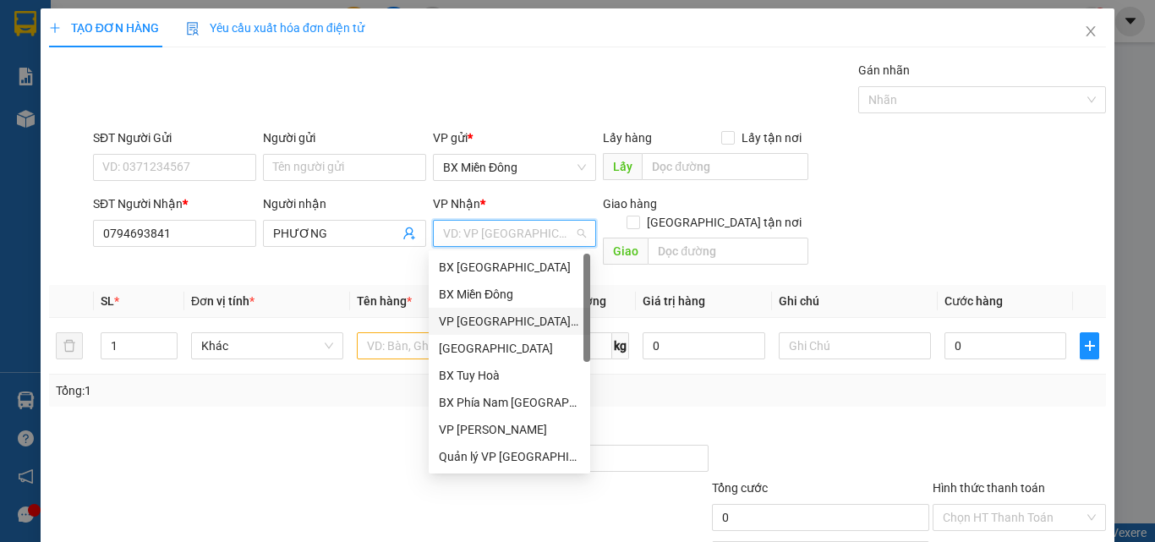
scroll to position [169, 0]
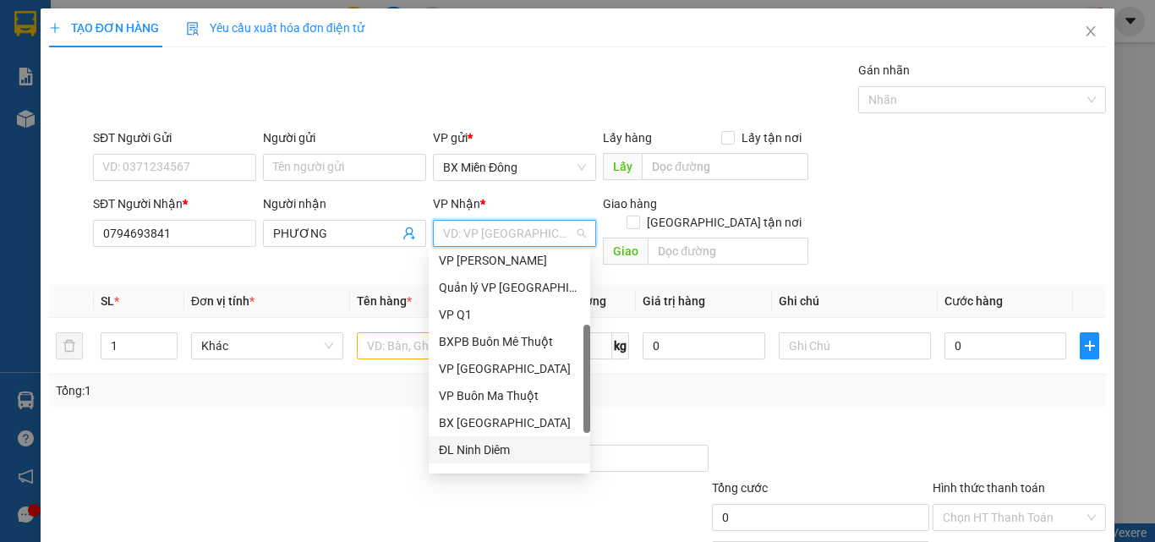
click at [485, 443] on div "ĐL Ninh Diêm" at bounding box center [509, 450] width 141 height 19
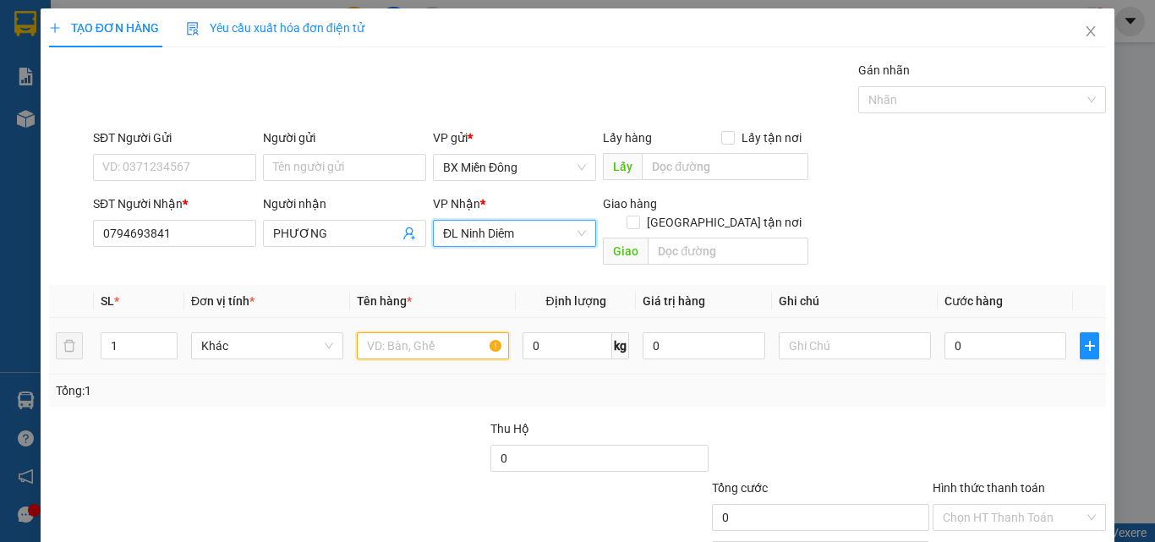
click at [398, 332] on input "text" at bounding box center [433, 345] width 152 height 27
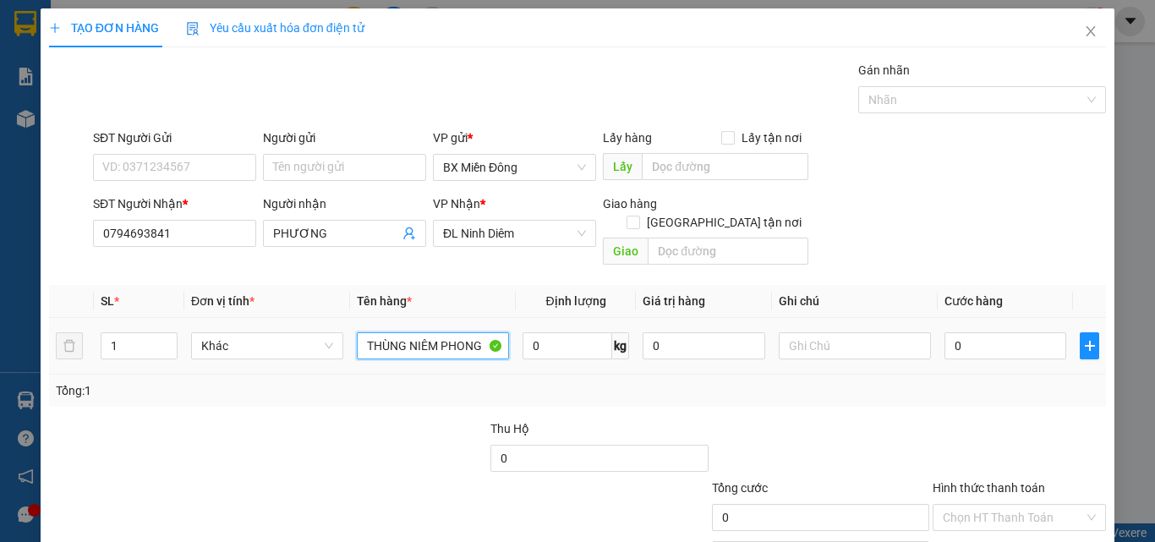
type input "THÙNG NIÊM PHONG"
type input "SỐ XE 02745 - 0936308309"
type input "5"
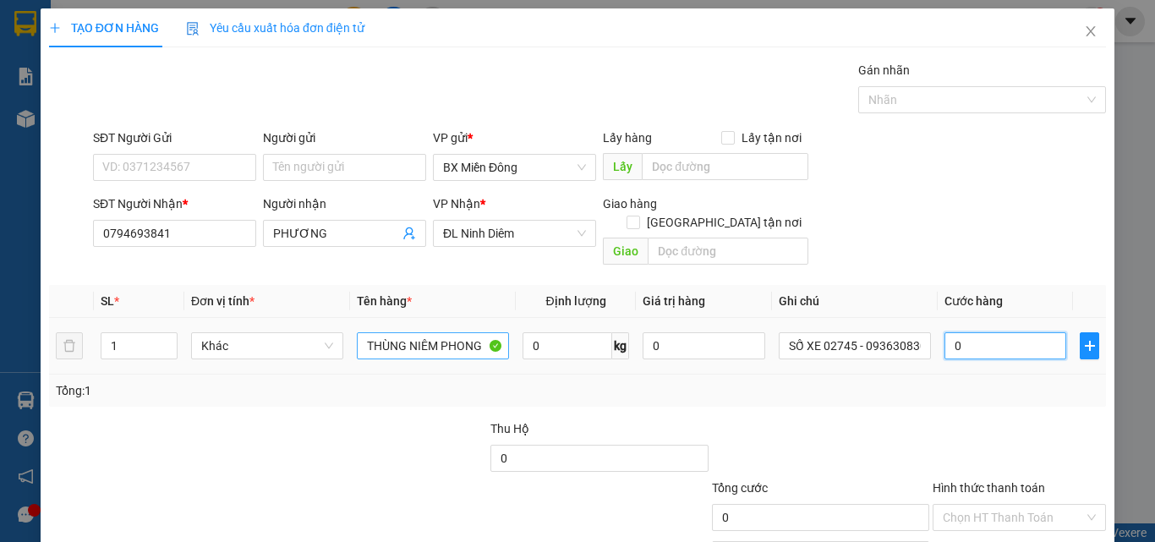
type input "5"
type input "50"
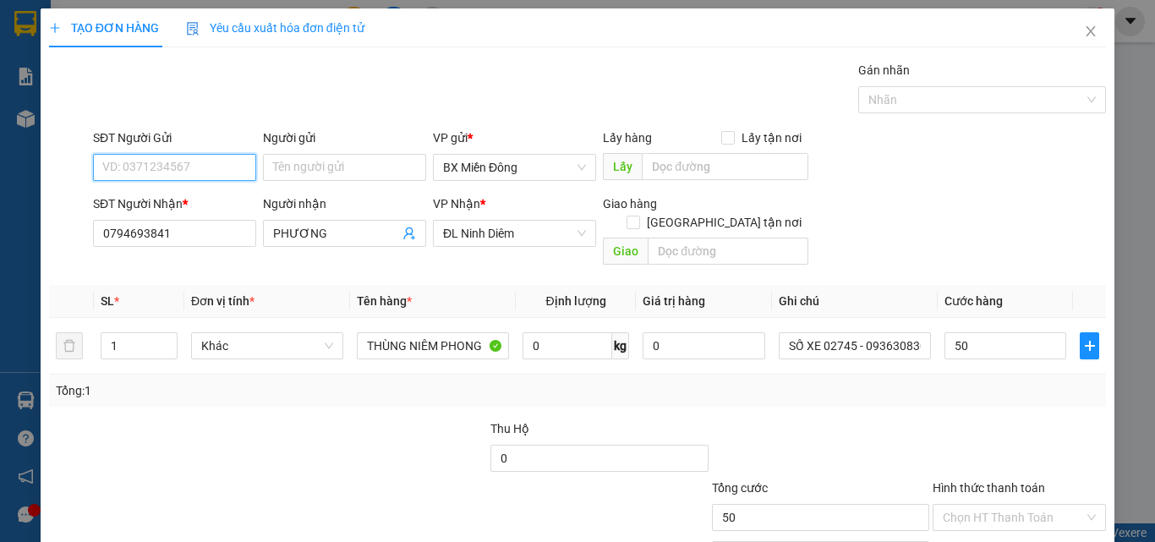
type input "50.000"
click at [172, 178] on input "SĐT Người Gửi" at bounding box center [174, 167] width 163 height 27
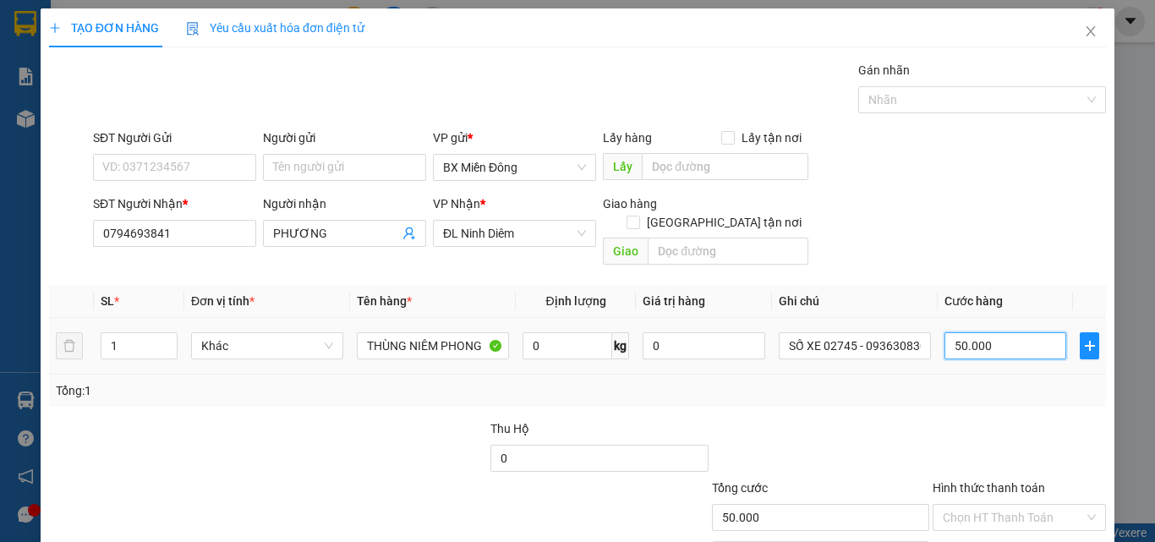
click at [956, 332] on input "50.000" at bounding box center [1006, 345] width 122 height 27
type input "7"
type input "70"
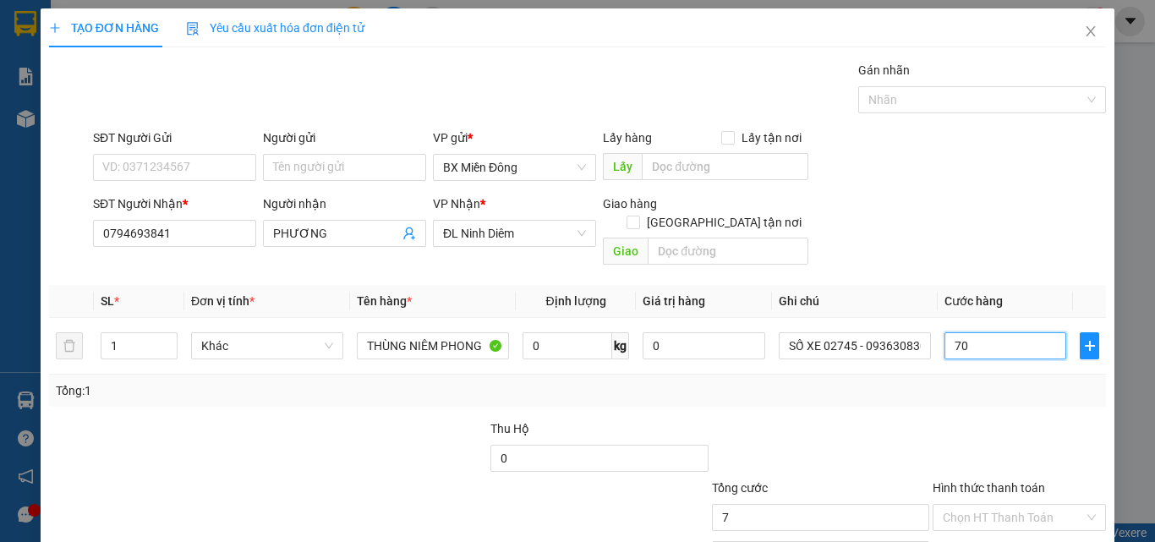
type input "70"
type input "70.000"
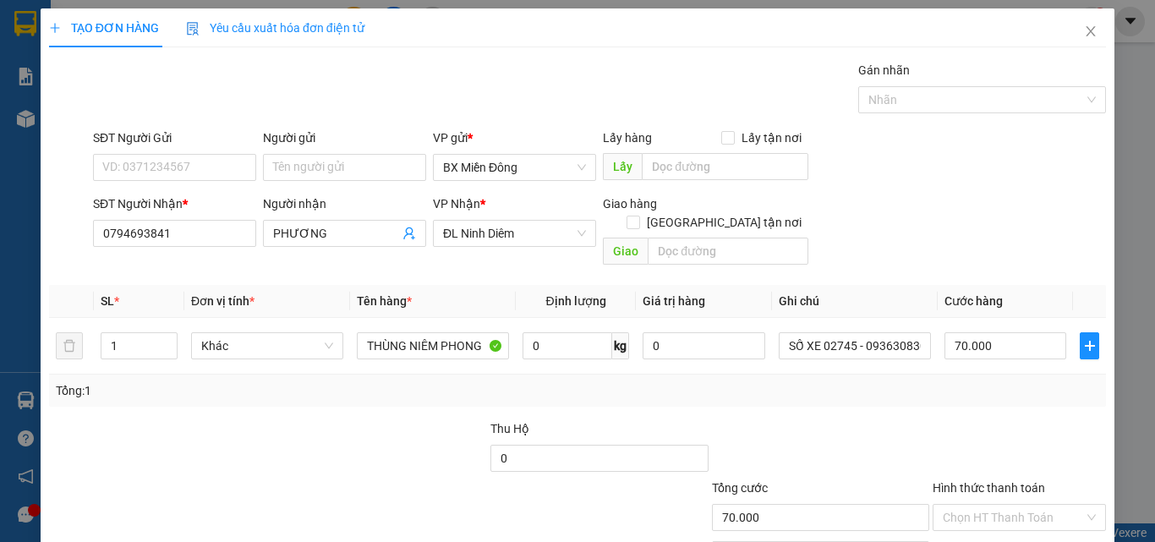
click at [875, 396] on div "Transit Pickup Surcharge Ids Transit Deliver Surcharge Ids Transit Deliver Surc…" at bounding box center [577, 336] width 1057 height 551
click at [125, 173] on input "SĐT Người Gửi" at bounding box center [174, 167] width 163 height 27
click at [174, 166] on input "SĐT Người Gửi" at bounding box center [174, 167] width 163 height 27
type input "0988125386"
click at [279, 169] on input "Người gửi" at bounding box center [344, 167] width 163 height 27
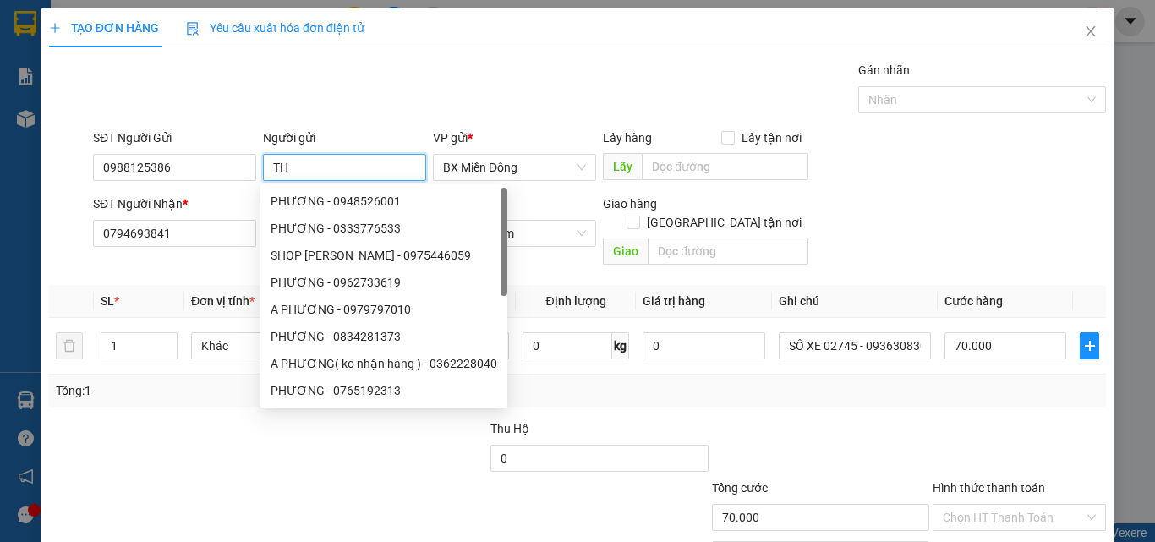
type input "T"
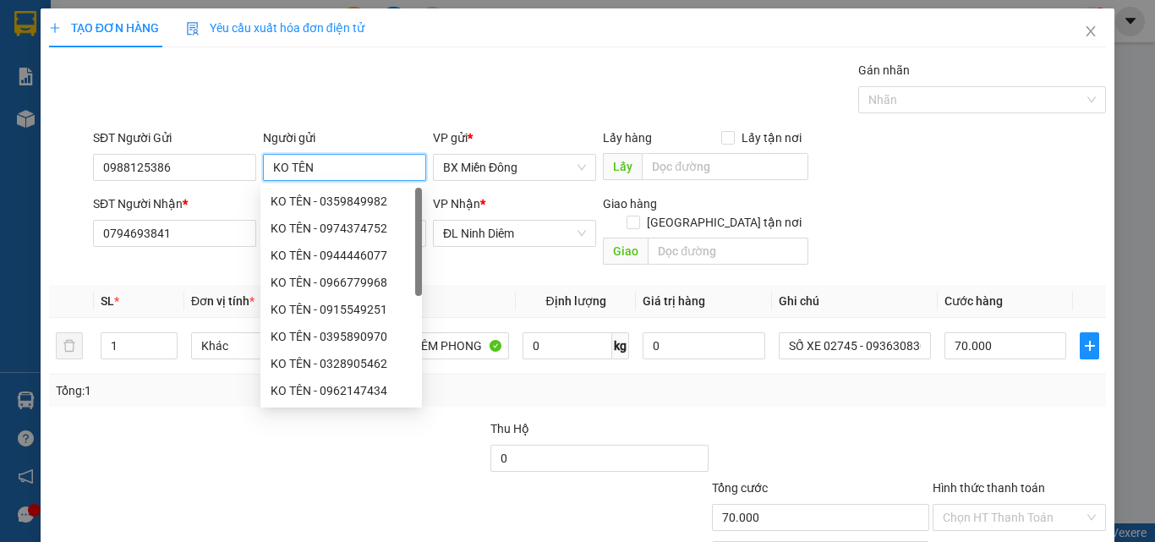
type input "KO TÊN"
click at [429, 81] on div "Gán nhãn Nhãn" at bounding box center [600, 90] width 1020 height 59
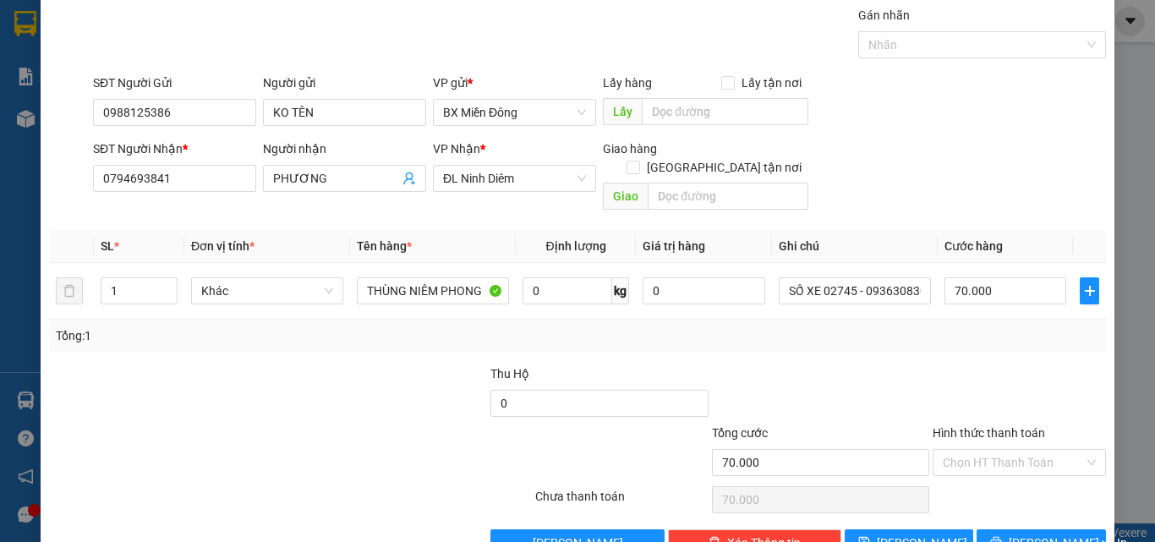
scroll to position [84, 0]
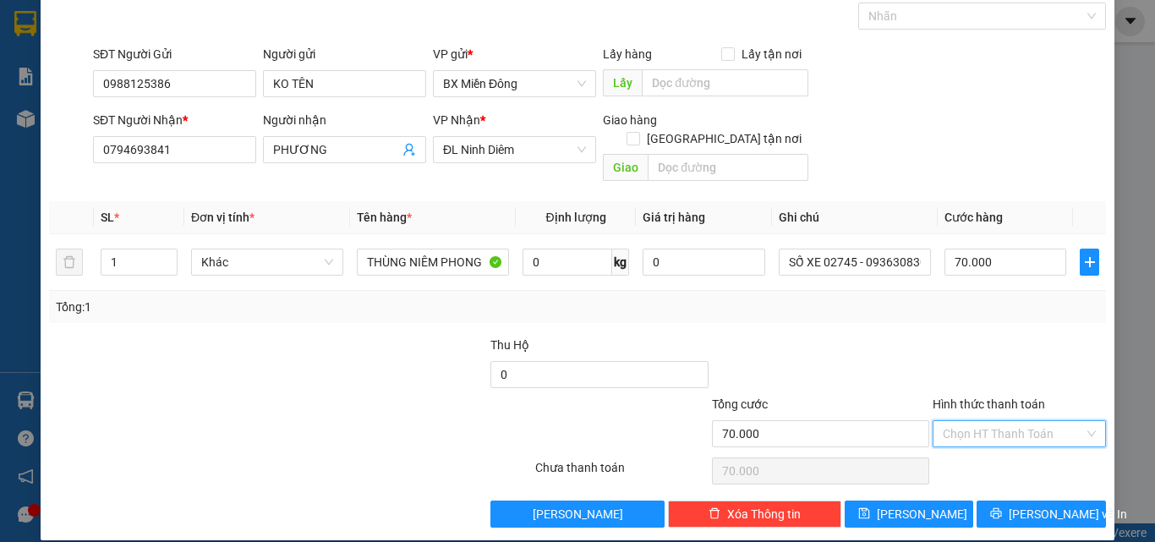
click at [998, 421] on input "Hình thức thanh toán" at bounding box center [1013, 433] width 141 height 25
click at [961, 443] on div "Tại văn phòng" at bounding box center [1009, 449] width 151 height 19
type input "0"
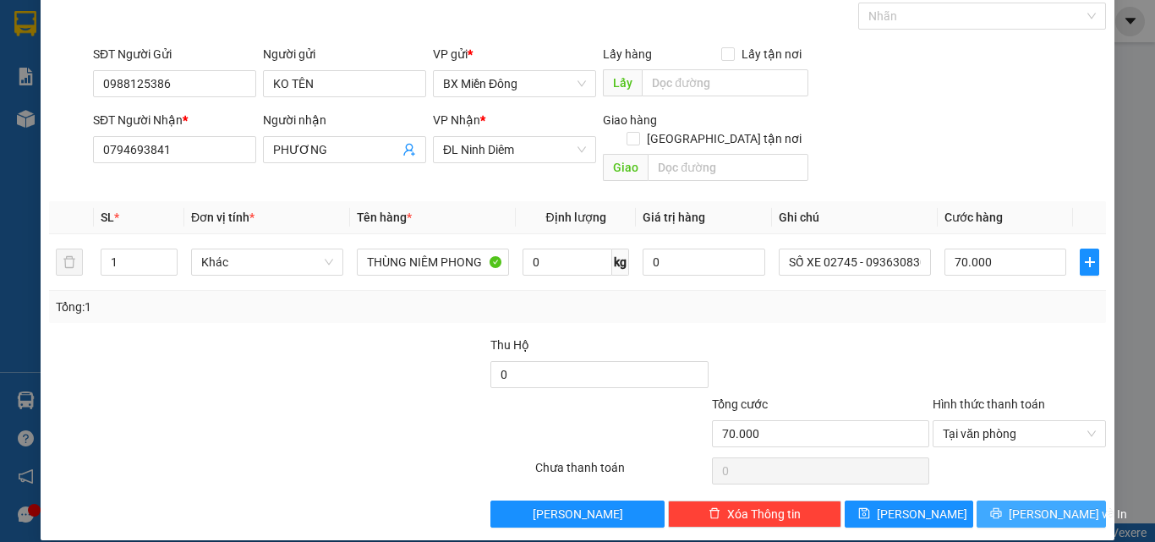
click at [994, 501] on button "[PERSON_NAME] và In" at bounding box center [1041, 514] width 129 height 27
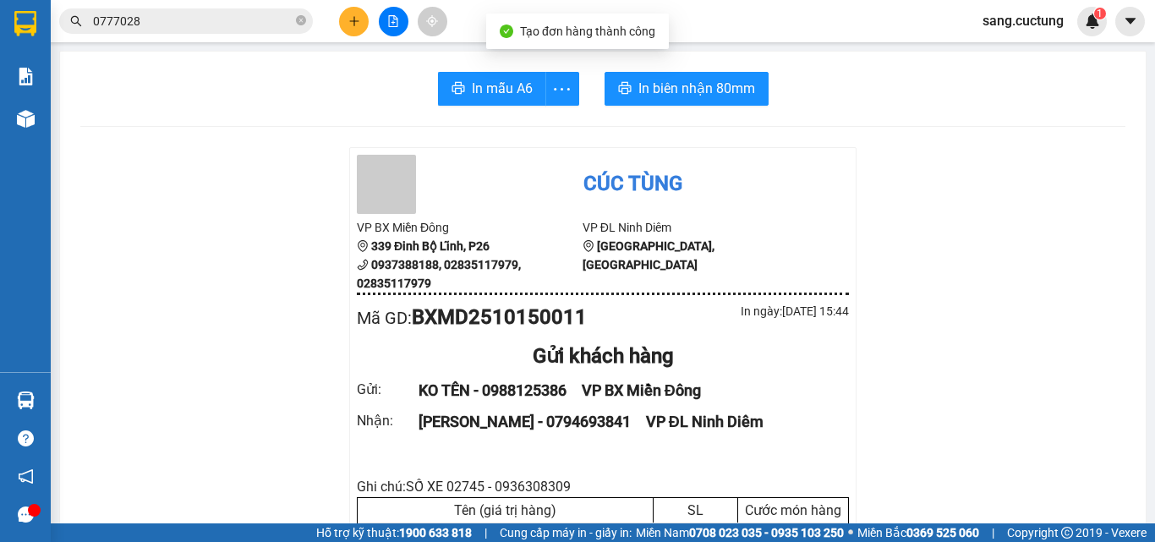
click at [651, 92] on span "In biên nhận 80mm" at bounding box center [696, 88] width 117 height 21
click at [347, 10] on button at bounding box center [354, 22] width 30 height 30
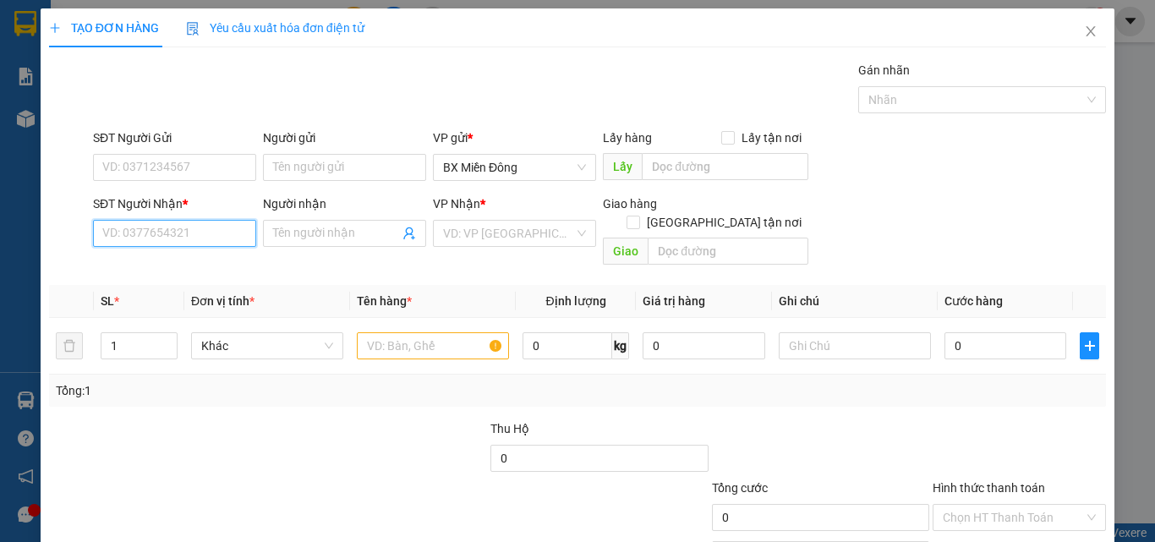
click at [131, 227] on input "SĐT Người Nhận *" at bounding box center [174, 233] width 163 height 27
click at [124, 232] on input "093359966" at bounding box center [174, 233] width 163 height 27
click at [173, 235] on input "093359966" at bounding box center [174, 233] width 163 height 27
click at [158, 277] on div "0933599615 - KIM NGA" at bounding box center [173, 267] width 162 height 27
type input "0933599615"
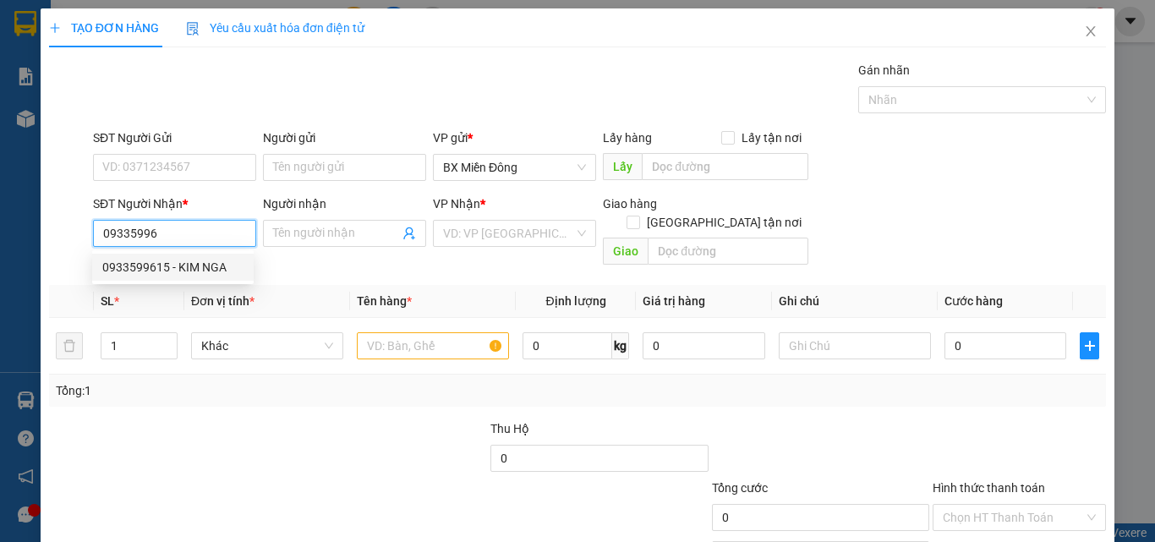
type input "[PERSON_NAME]"
type input "CHỢ MỚI [GEOGRAPHIC_DATA]"
type input "80.000"
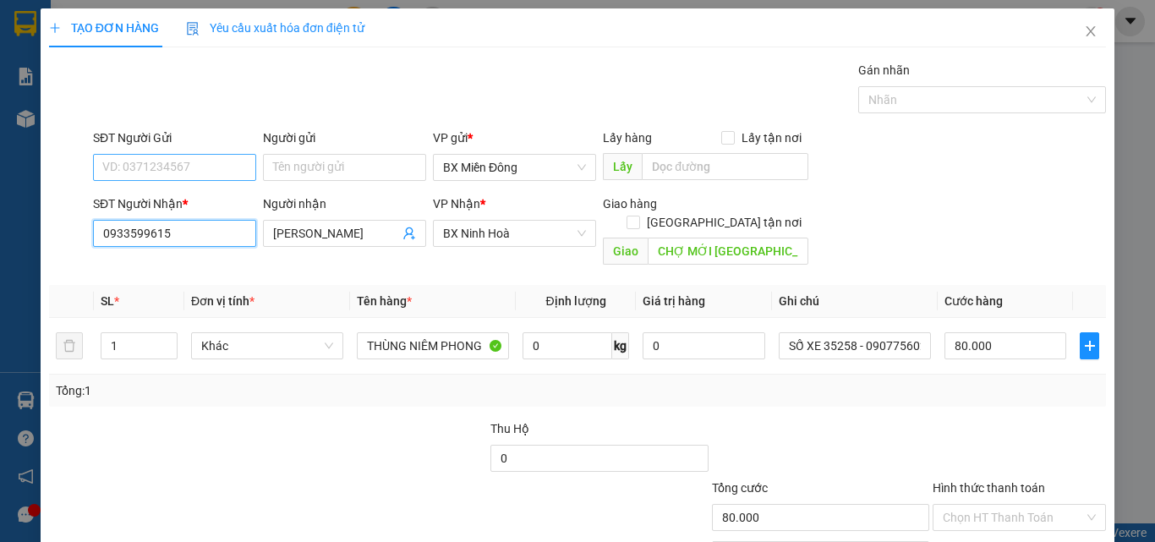
type input "0933599615"
click at [217, 162] on input "SĐT Người Gửi" at bounding box center [174, 167] width 163 height 27
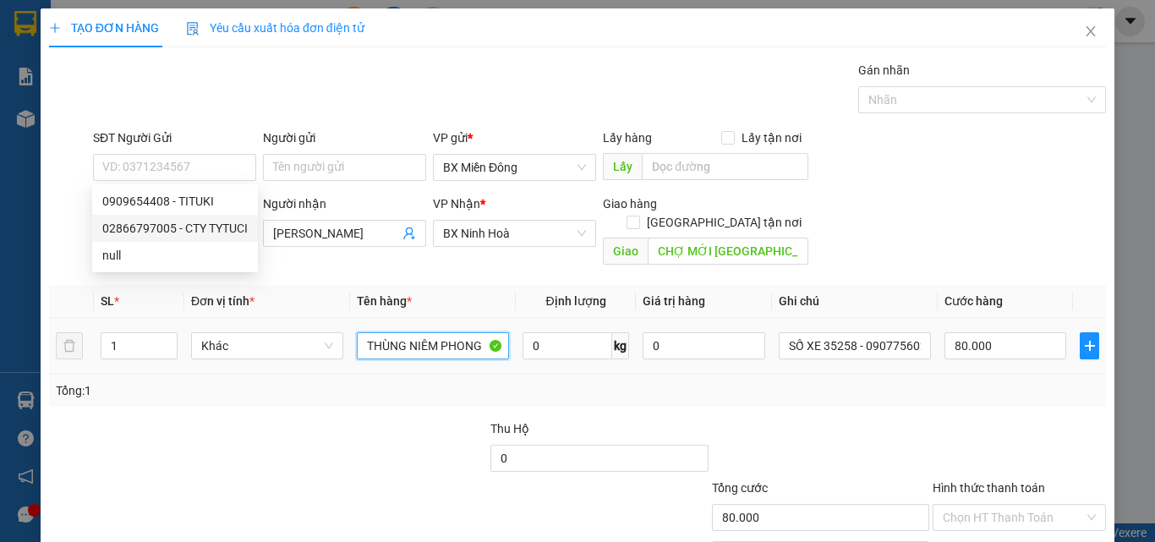
click at [404, 332] on input "THÙNG NIÊM PHONG" at bounding box center [433, 345] width 152 height 27
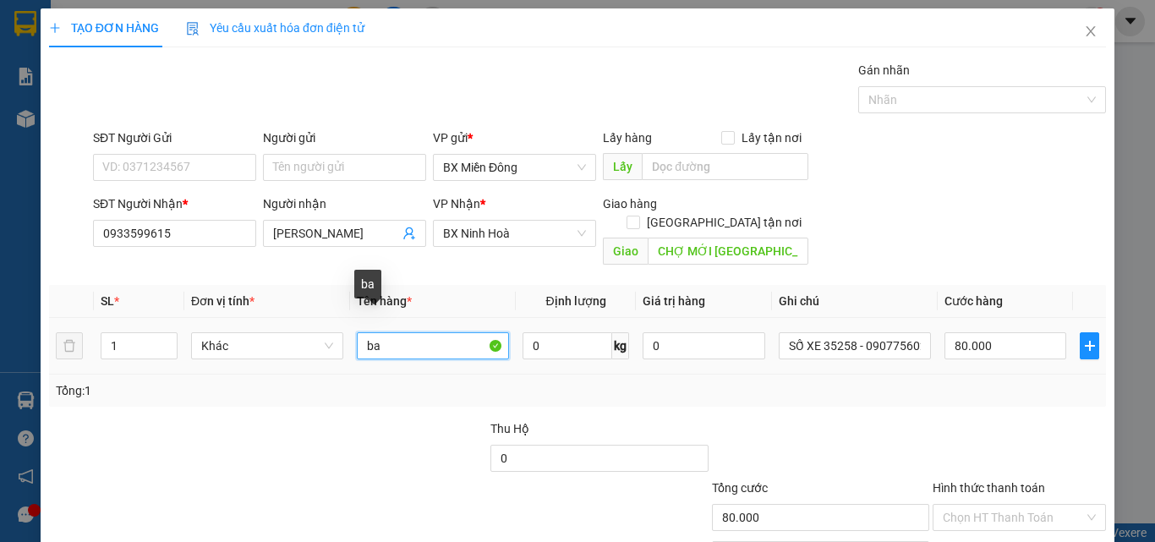
type input "b"
type input "Bao"
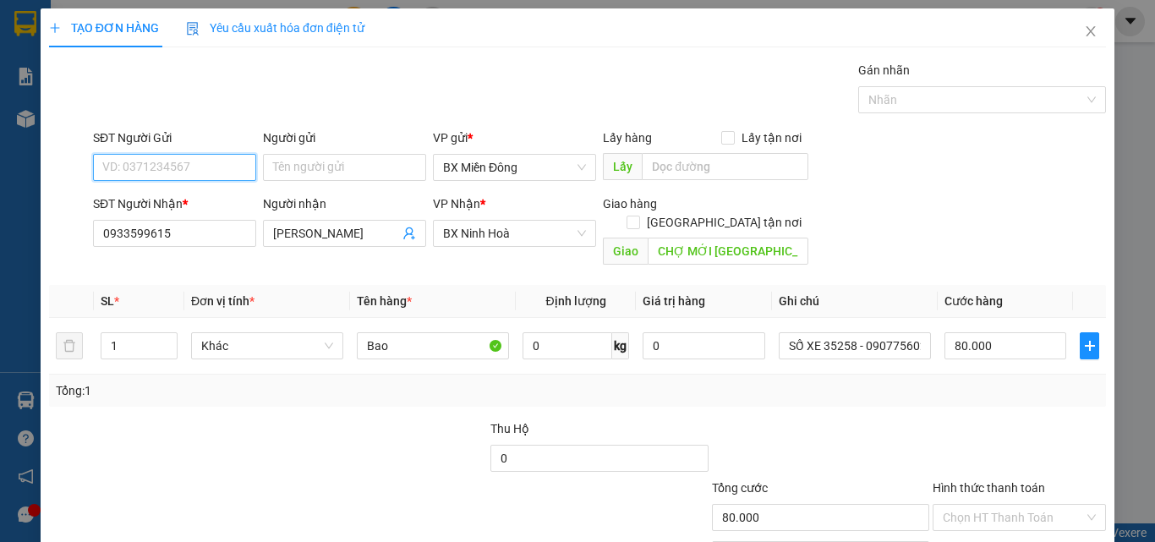
click at [142, 156] on input "SĐT Người Gửi" at bounding box center [174, 167] width 163 height 27
type input "0909654408"
click at [143, 203] on div "0909654408 - TITUKI" at bounding box center [172, 201] width 141 height 19
type input "TITUKI"
type input "THÙNG NIÊM PHONG"
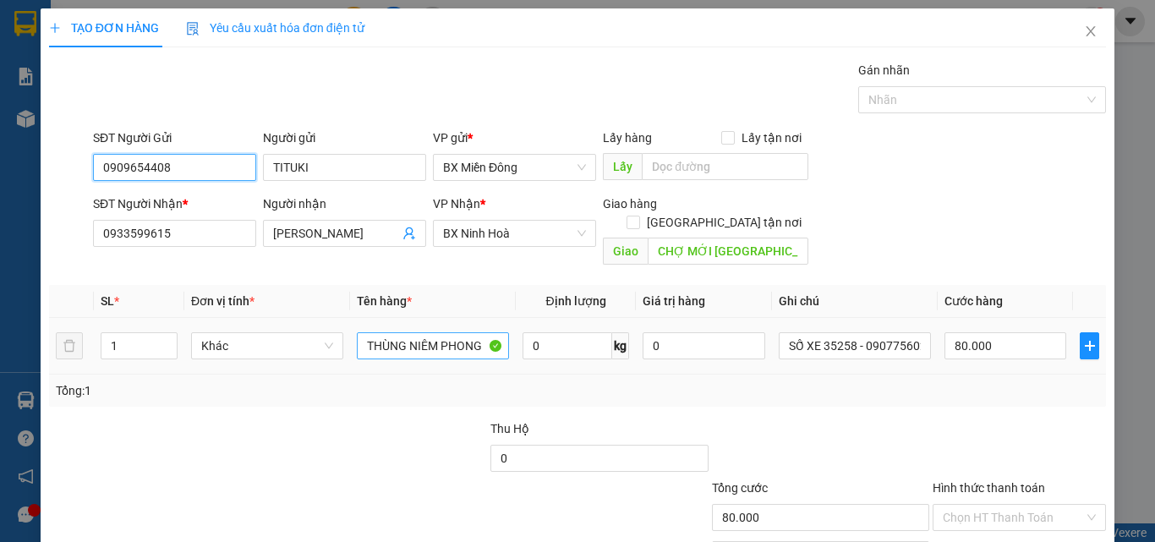
type input "0909654408"
click at [361, 332] on input "THÙNG NIÊM PHONG" at bounding box center [433, 345] width 152 height 27
click at [375, 332] on input "THÙNG NIÊM PHONG" at bounding box center [433, 345] width 152 height 27
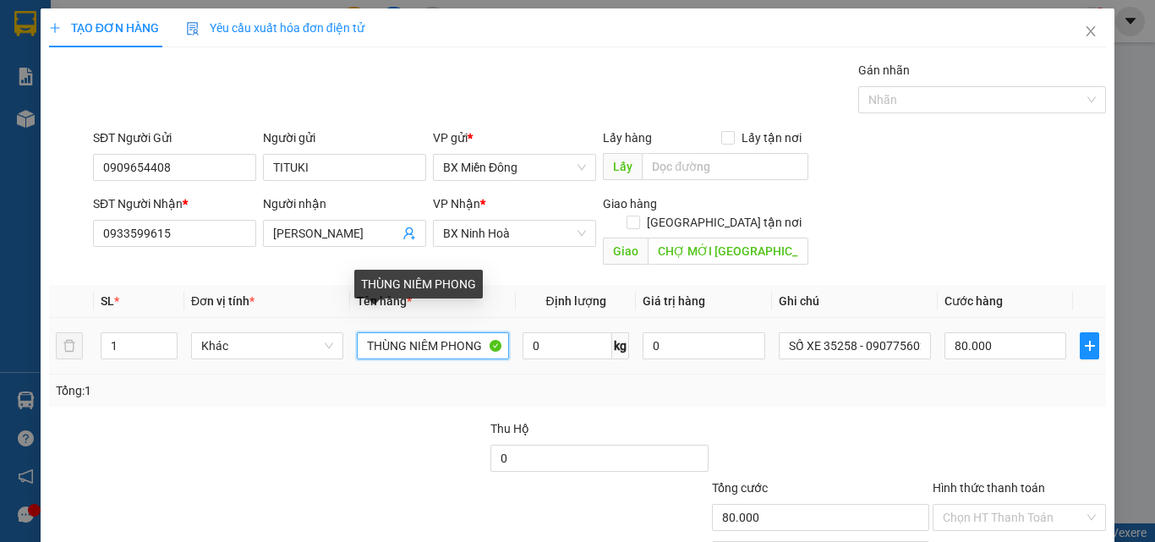
click at [375, 332] on input "THÙNG NIÊM PHONG" at bounding box center [433, 345] width 152 height 27
type input "b"
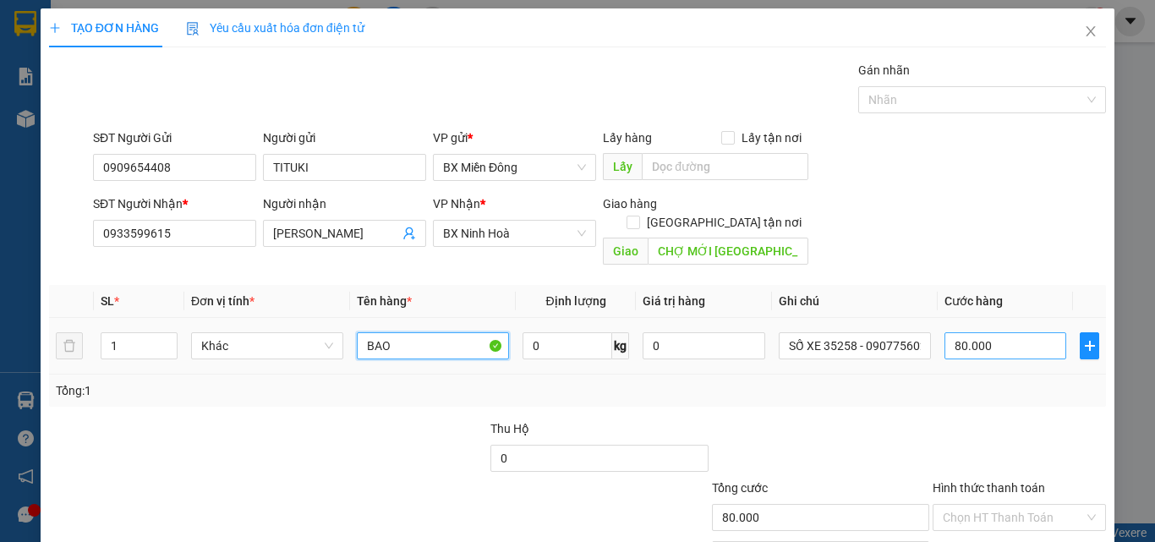
type input "BAO"
click at [977, 332] on input "80.000" at bounding box center [1006, 345] width 122 height 27
type input "1"
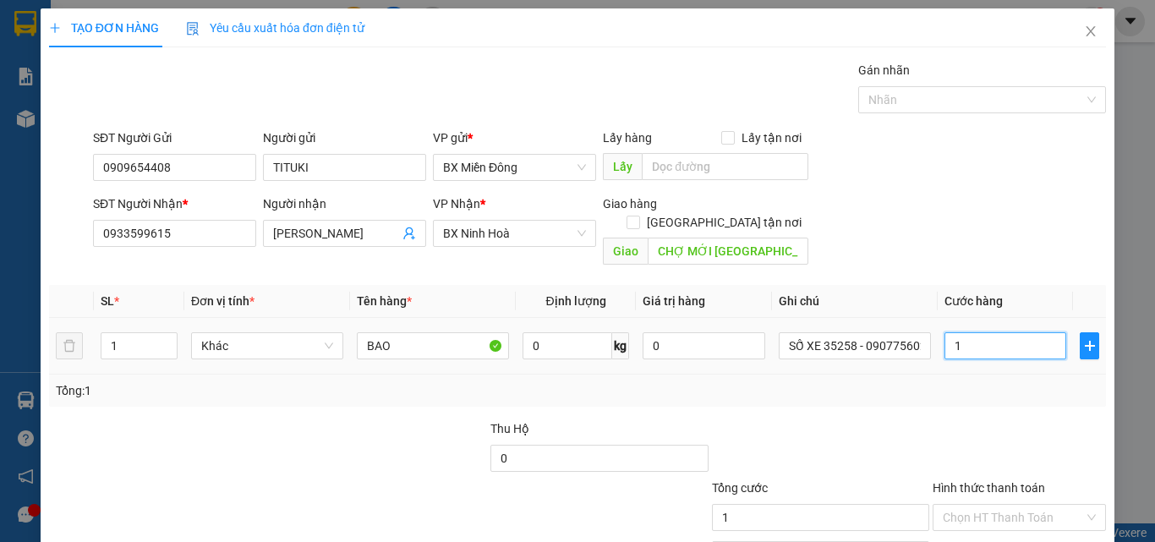
type input "15"
type input "150"
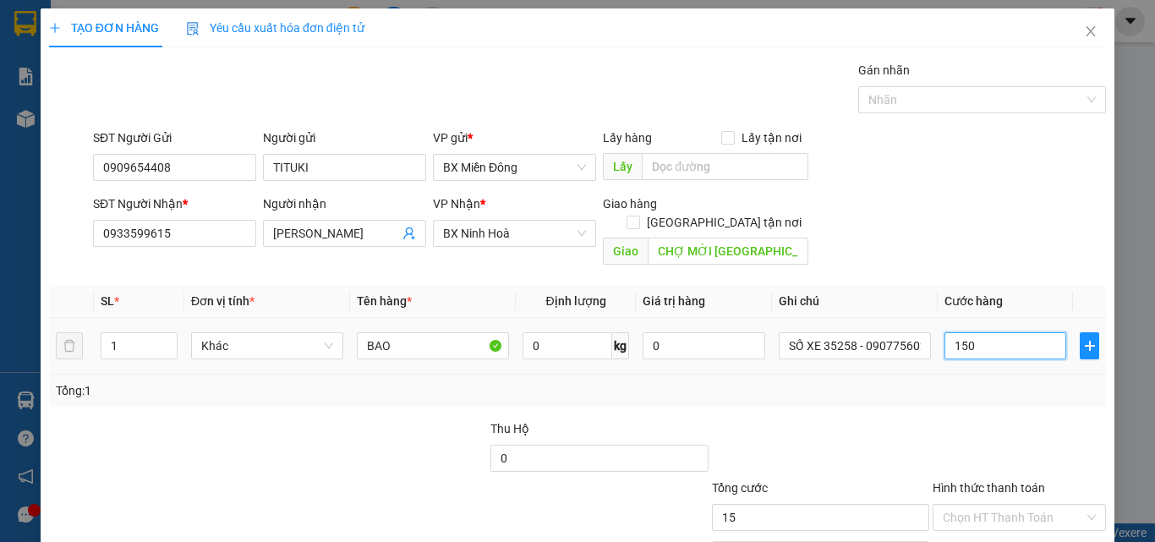
type input "150"
click at [967, 381] on div "Tổng: 1" at bounding box center [578, 390] width 1044 height 19
type input "150.000"
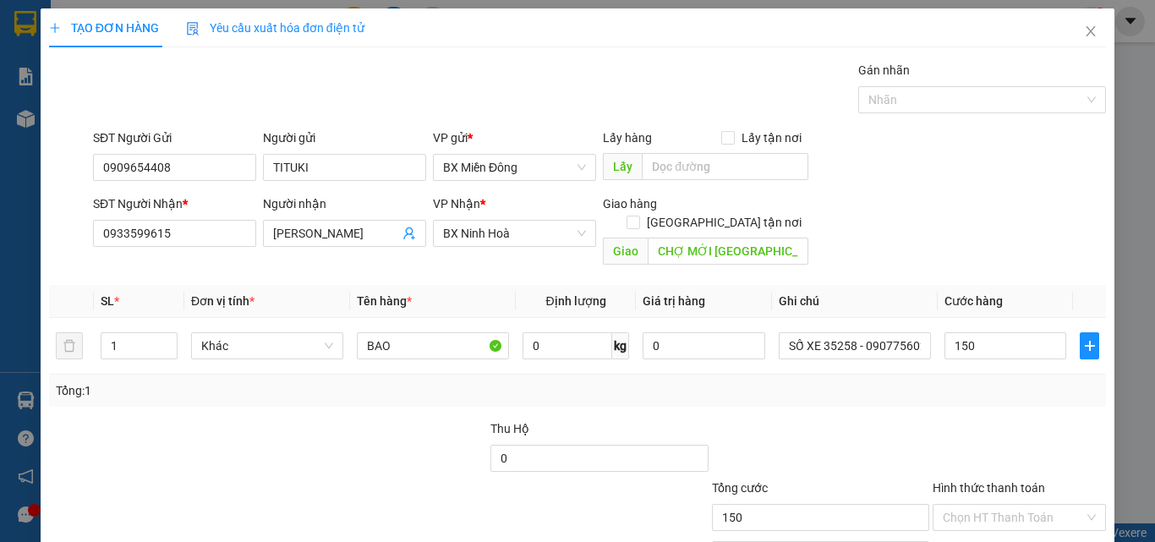
type input "150.000"
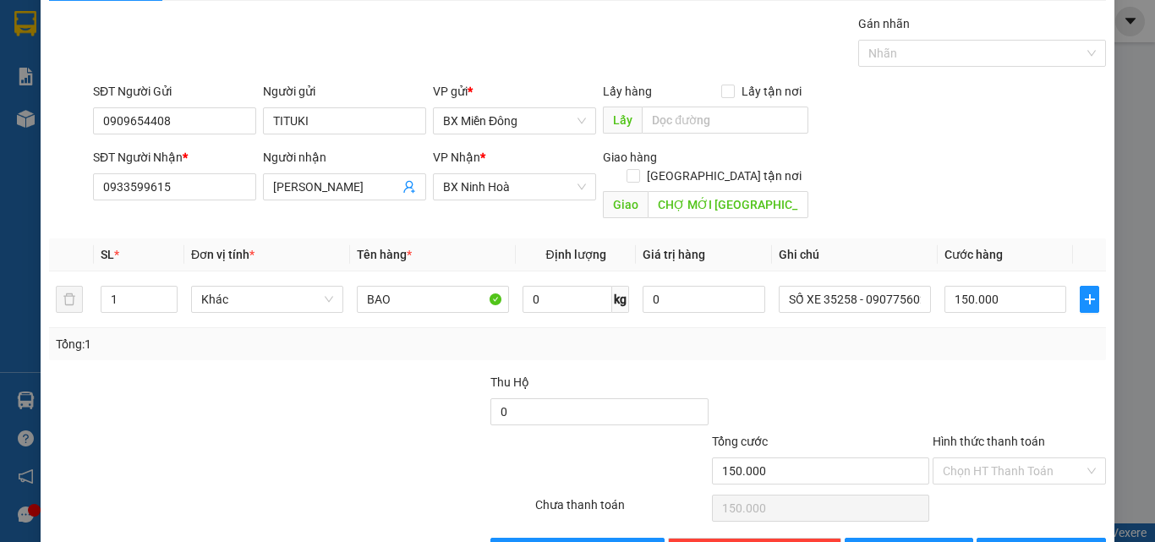
scroll to position [84, 0]
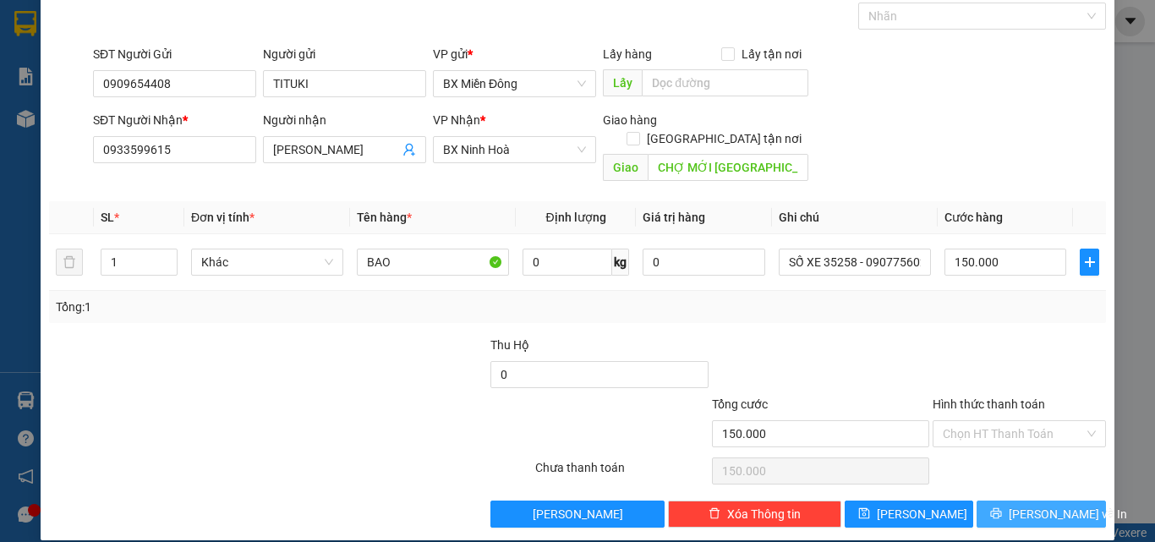
click at [1034, 501] on button "[PERSON_NAME] và In" at bounding box center [1041, 514] width 129 height 27
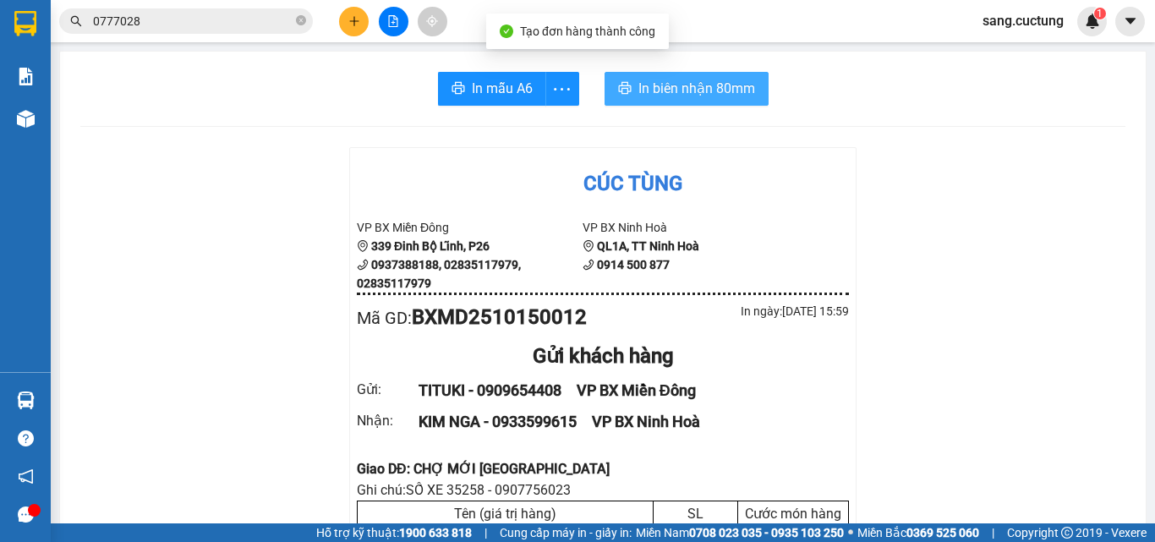
click at [619, 85] on icon "printer" at bounding box center [625, 88] width 14 height 14
